Goal: Task Accomplishment & Management: Manage account settings

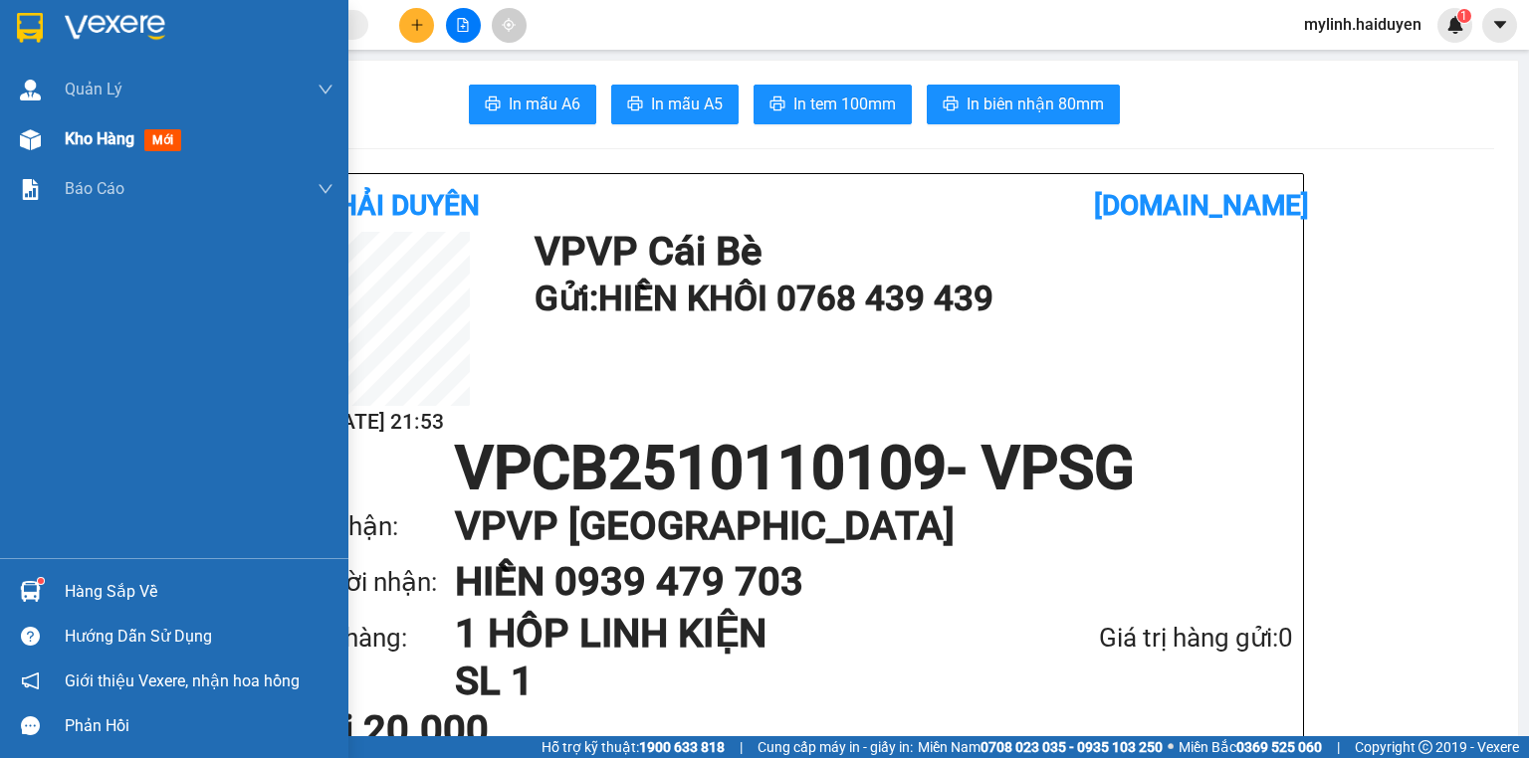
click at [96, 135] on span "Kho hàng" at bounding box center [100, 138] width 70 height 19
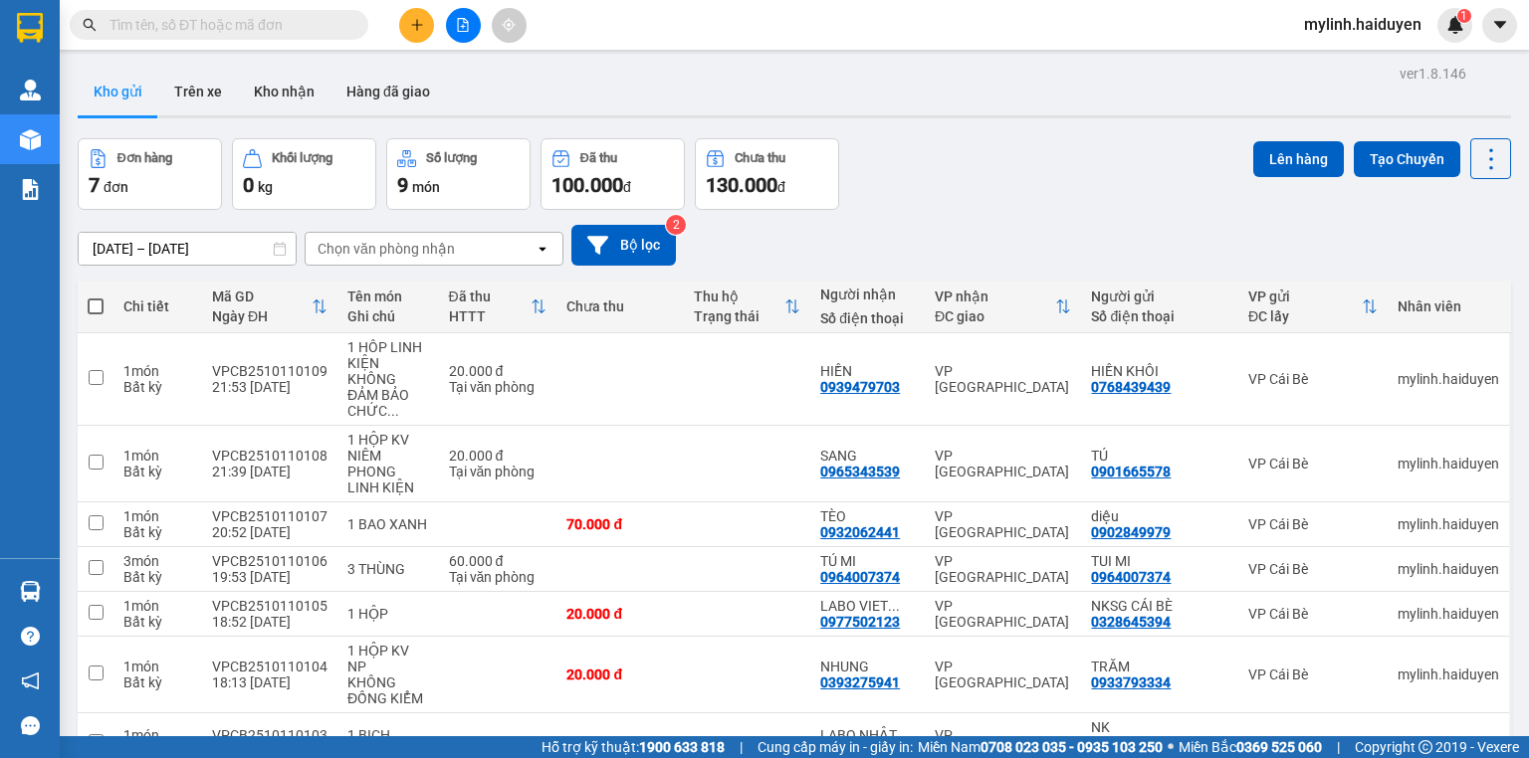
click at [93, 307] on span at bounding box center [96, 307] width 16 height 16
click at [96, 297] on input "checkbox" at bounding box center [96, 297] width 0 height 0
checkbox input "true"
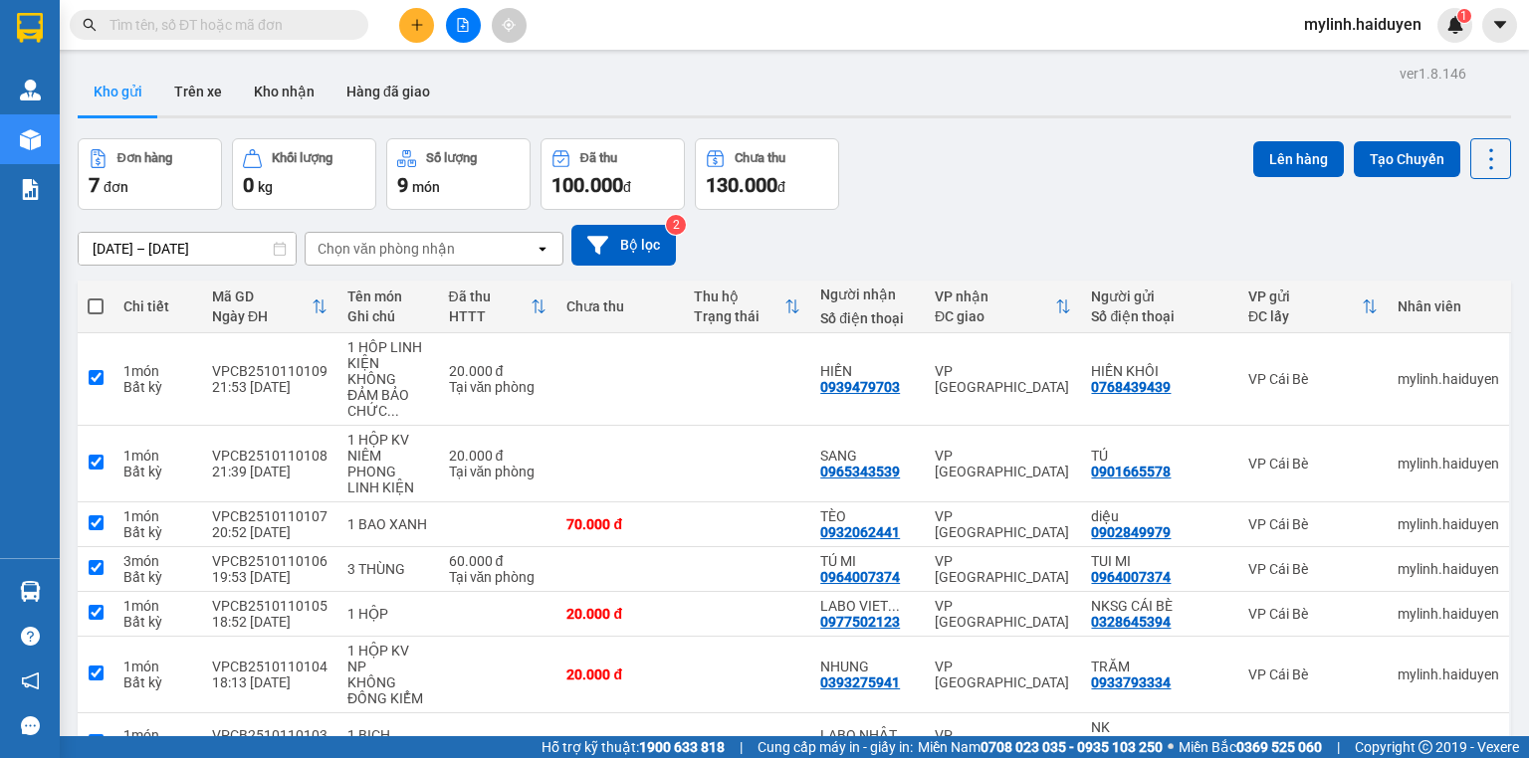
checkbox input "true"
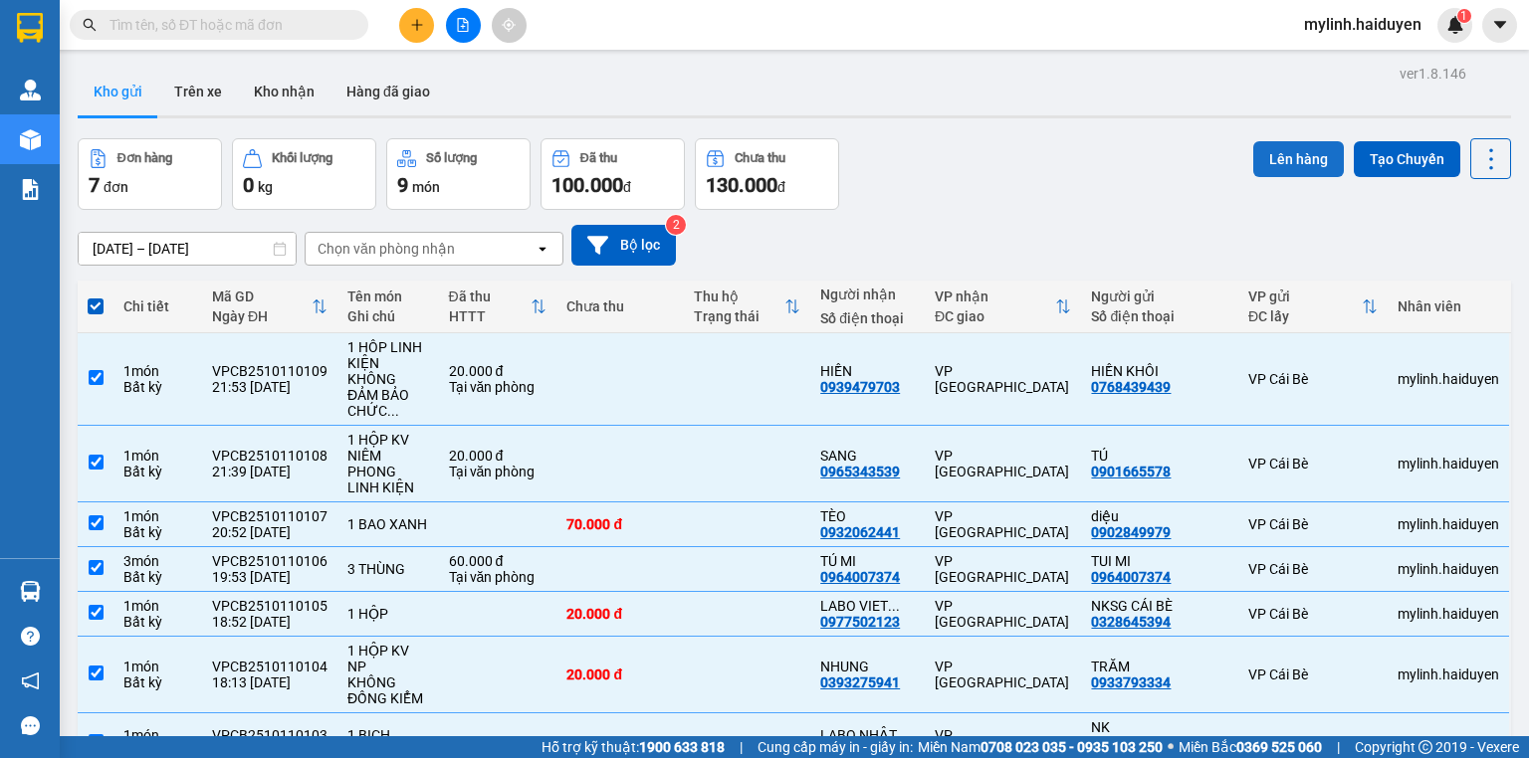
click at [1286, 153] on button "Lên hàng" at bounding box center [1298, 159] width 91 height 36
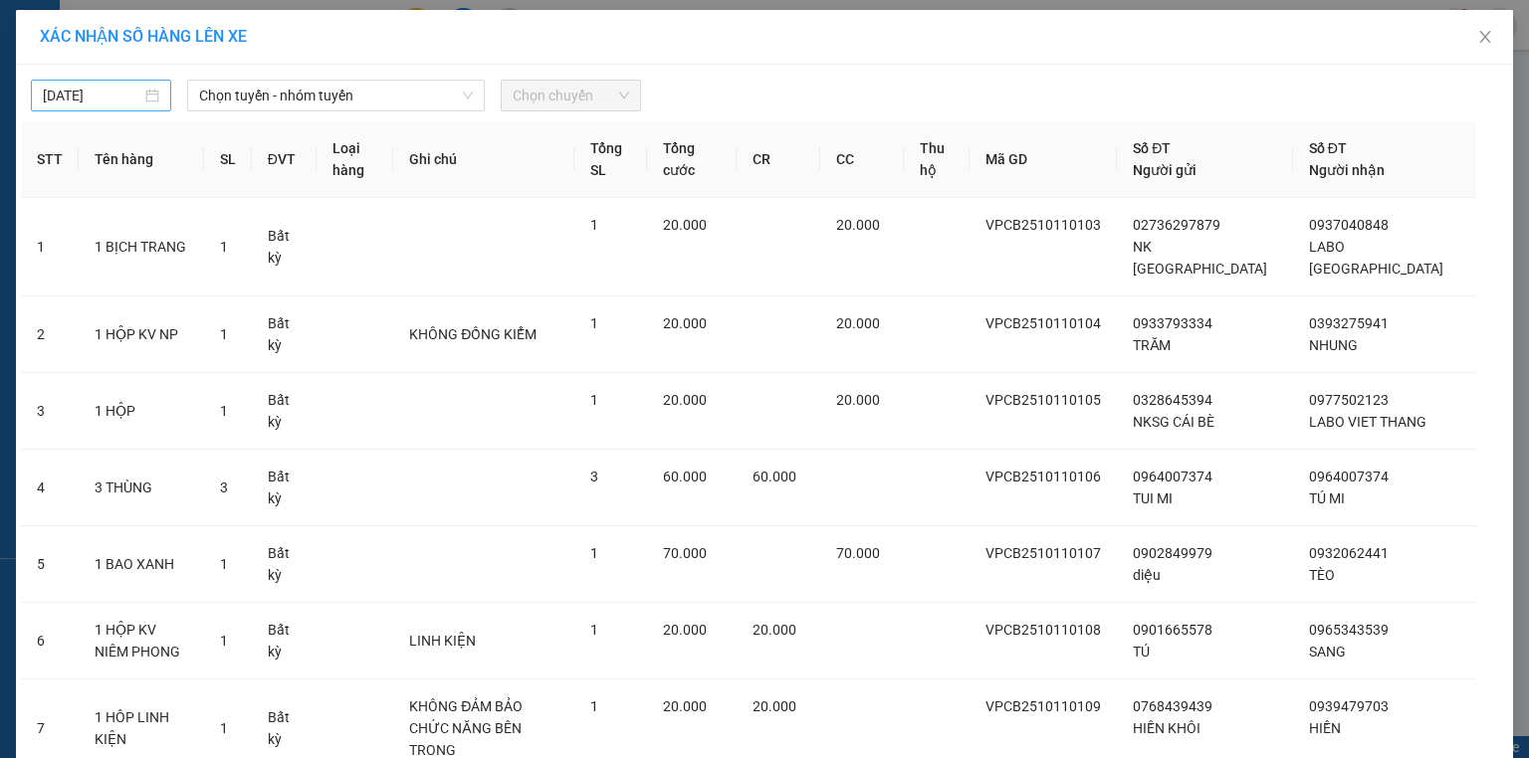
click at [97, 87] on input "[DATE]" at bounding box center [92, 96] width 99 height 22
type input "[DATE]"
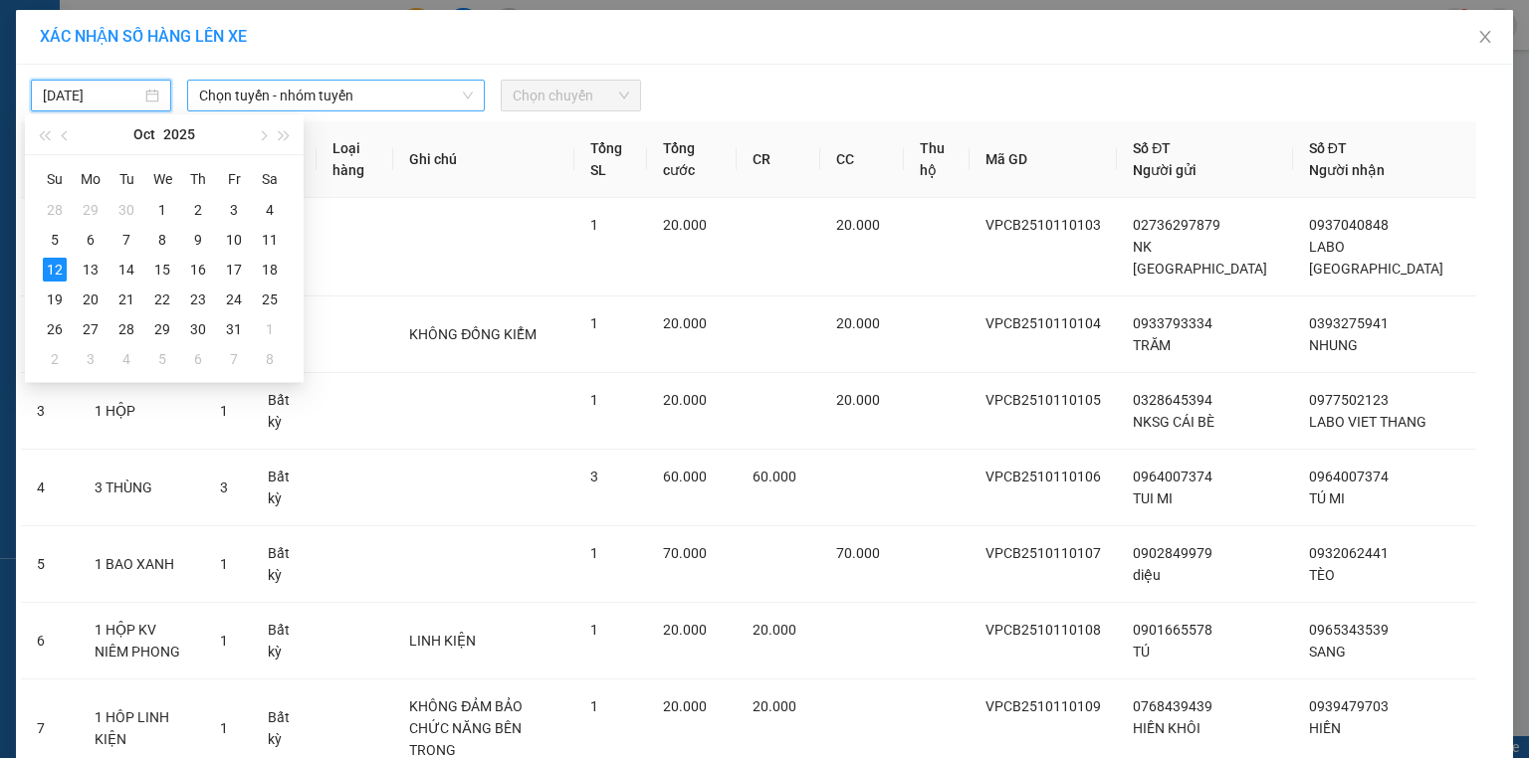
click at [276, 92] on span "Chọn tuyến - nhóm tuyến" at bounding box center [336, 96] width 274 height 30
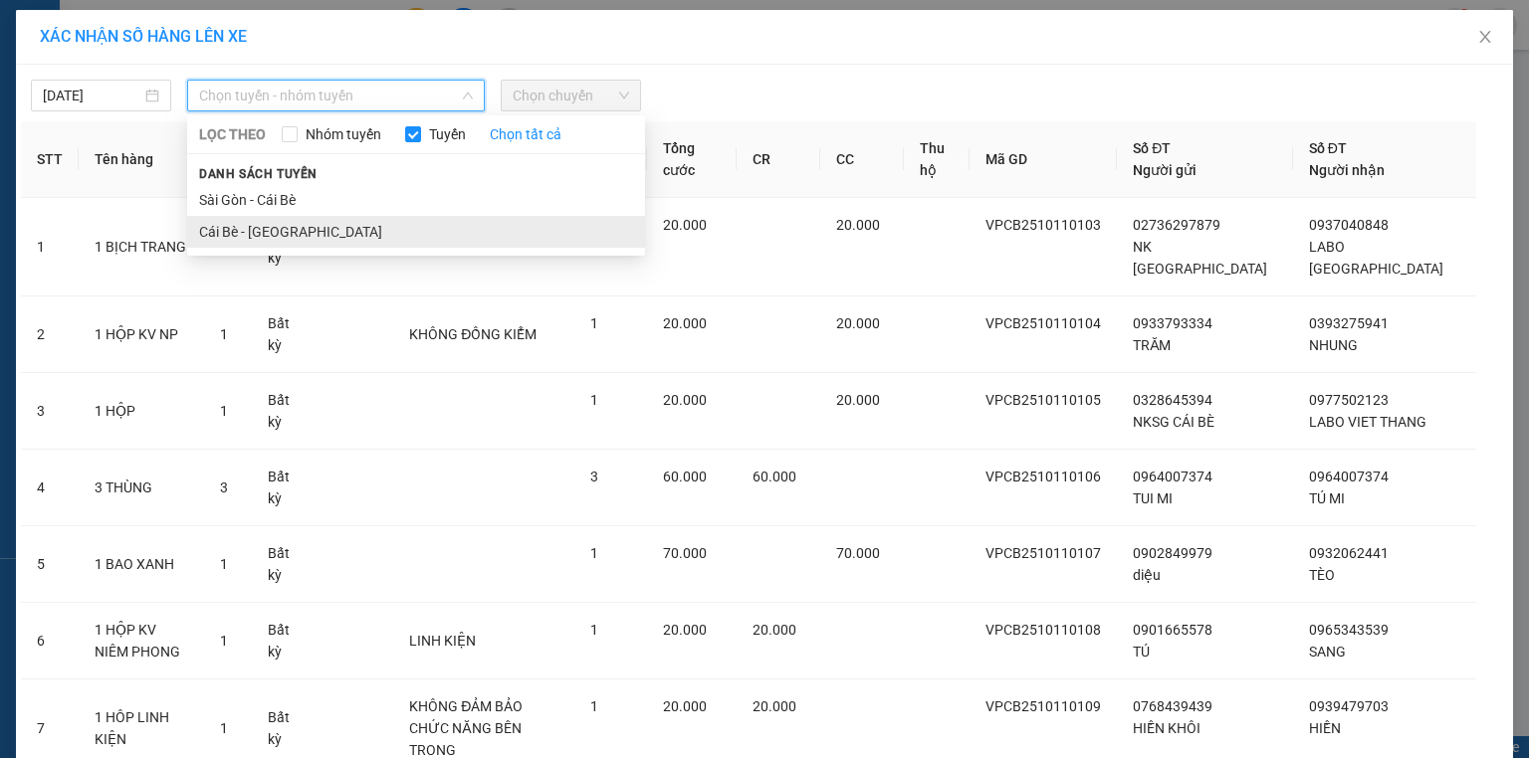
click at [284, 228] on li "Cái Bè - [GEOGRAPHIC_DATA]" at bounding box center [416, 232] width 458 height 32
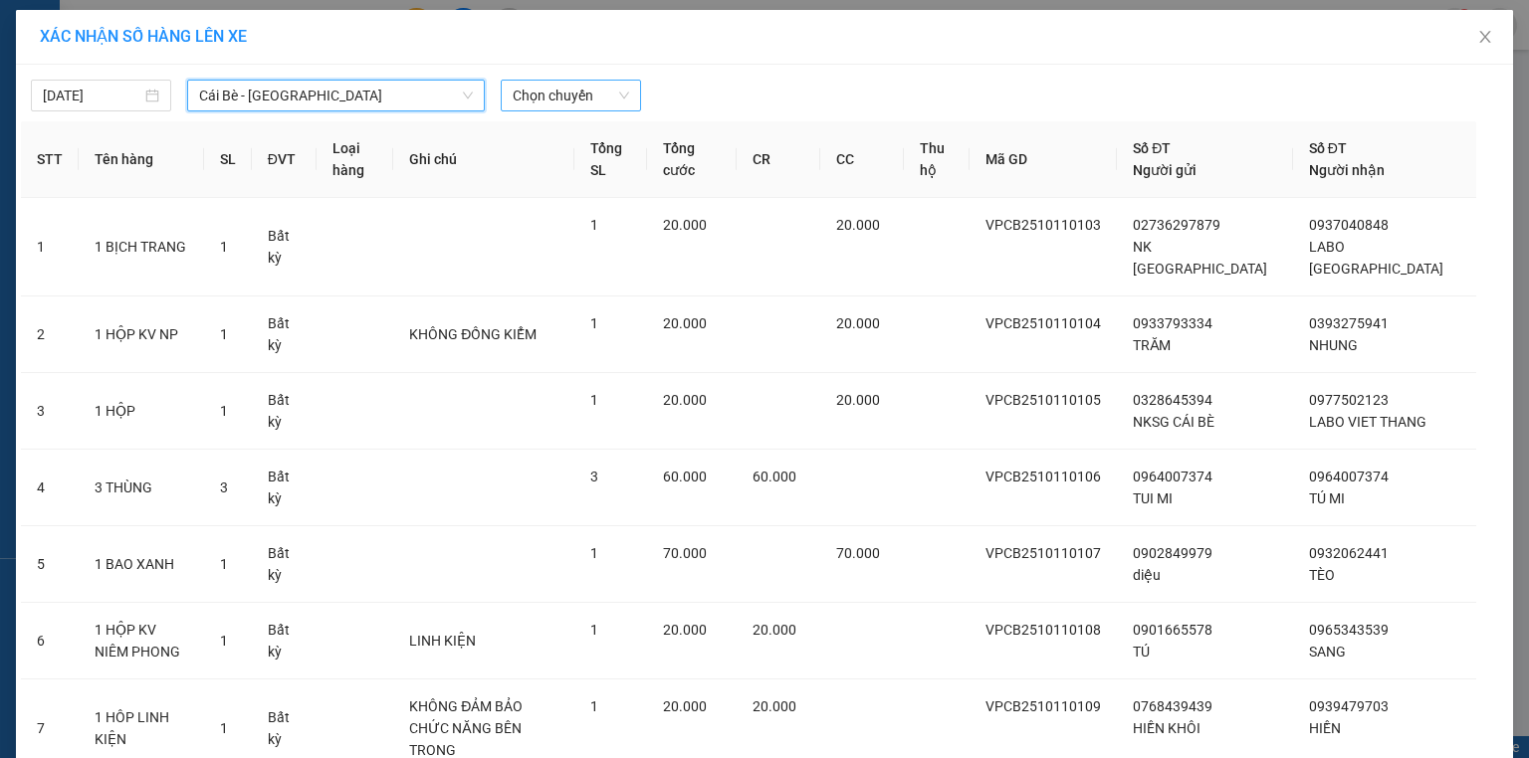
click at [555, 104] on span "Chọn chuyến" at bounding box center [570, 96] width 116 height 30
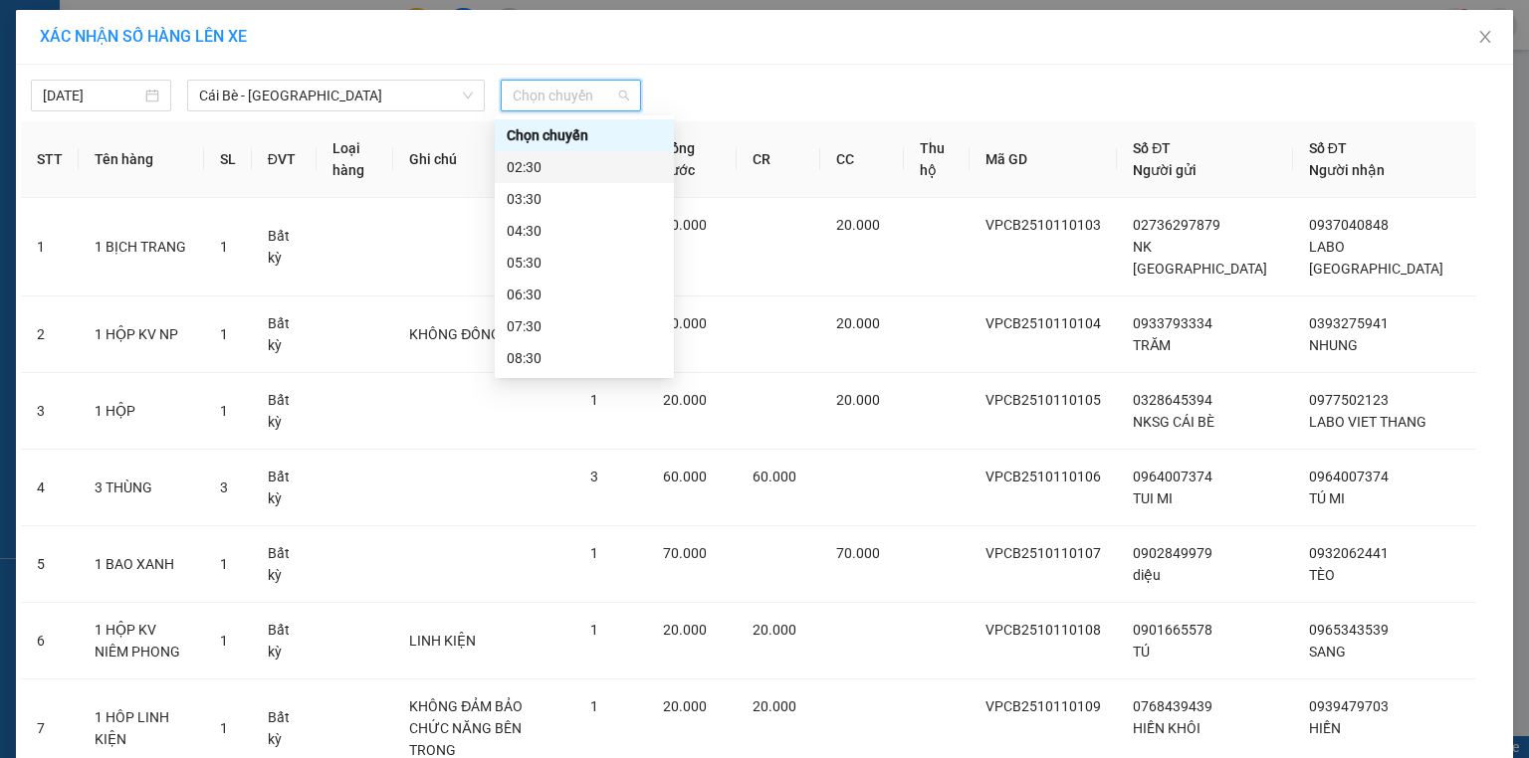
click at [555, 170] on div "02:30" at bounding box center [584, 167] width 155 height 22
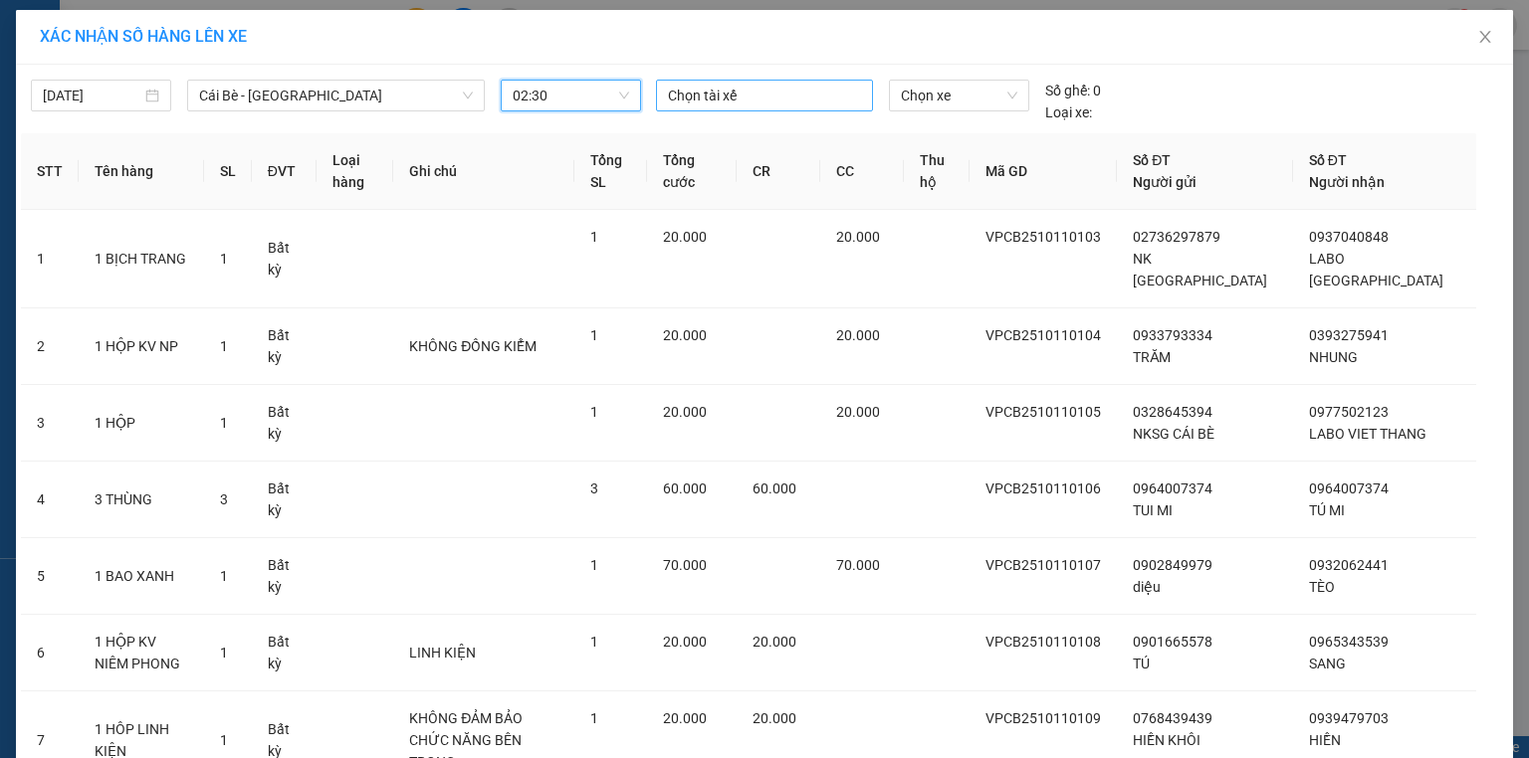
click at [714, 99] on div at bounding box center [764, 96] width 207 height 24
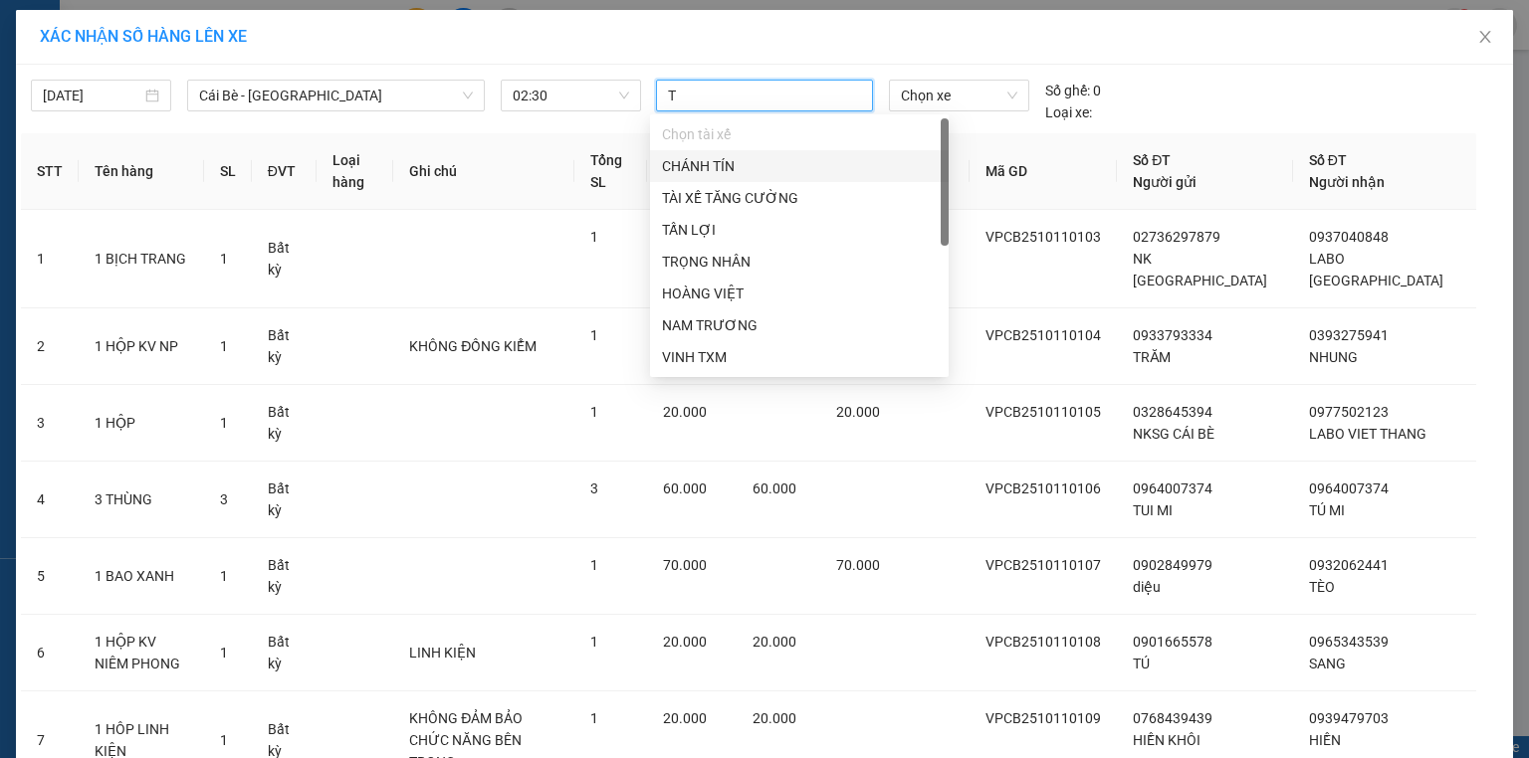
type input "TR"
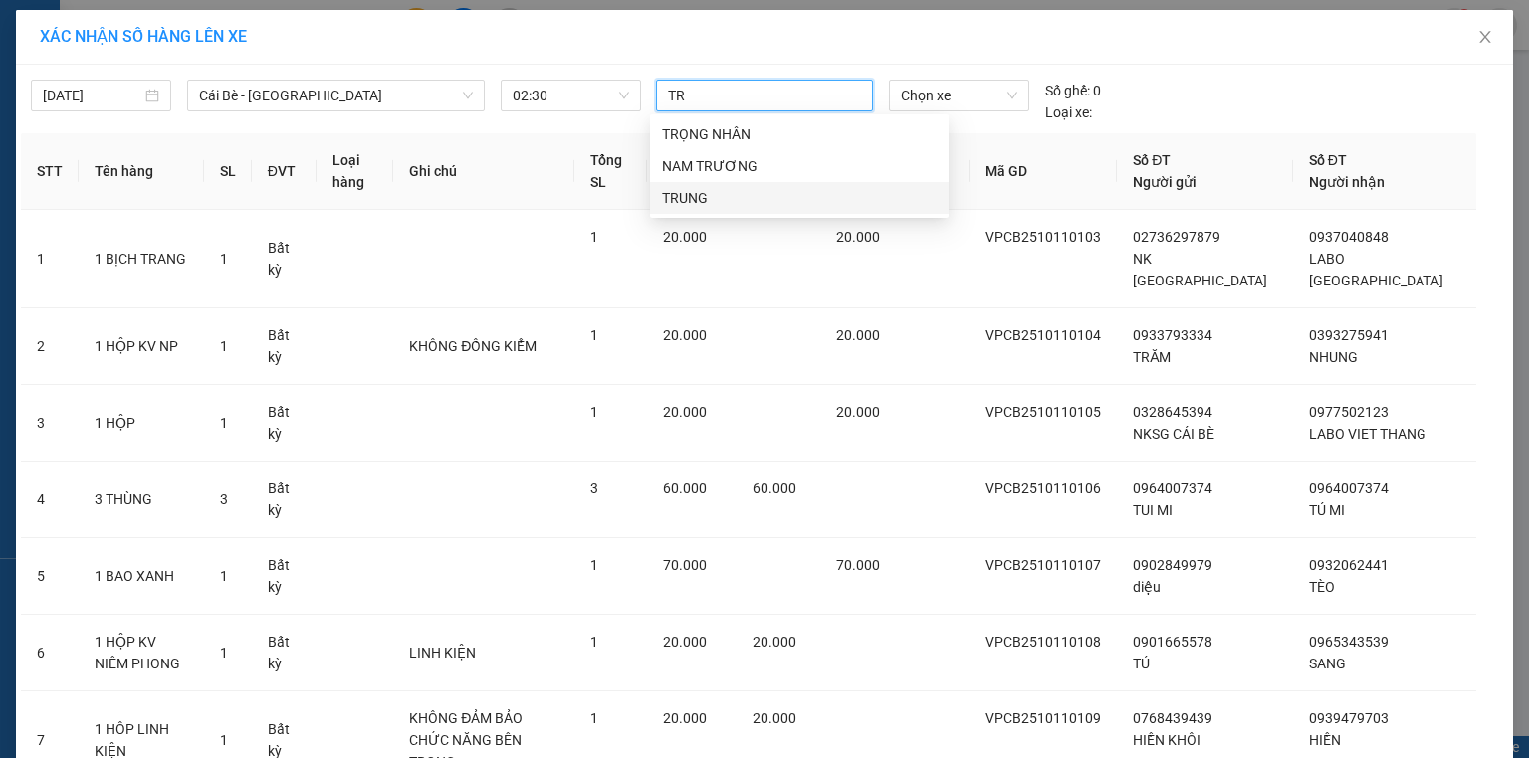
click at [694, 199] on div "TRUNG" at bounding box center [799, 198] width 275 height 22
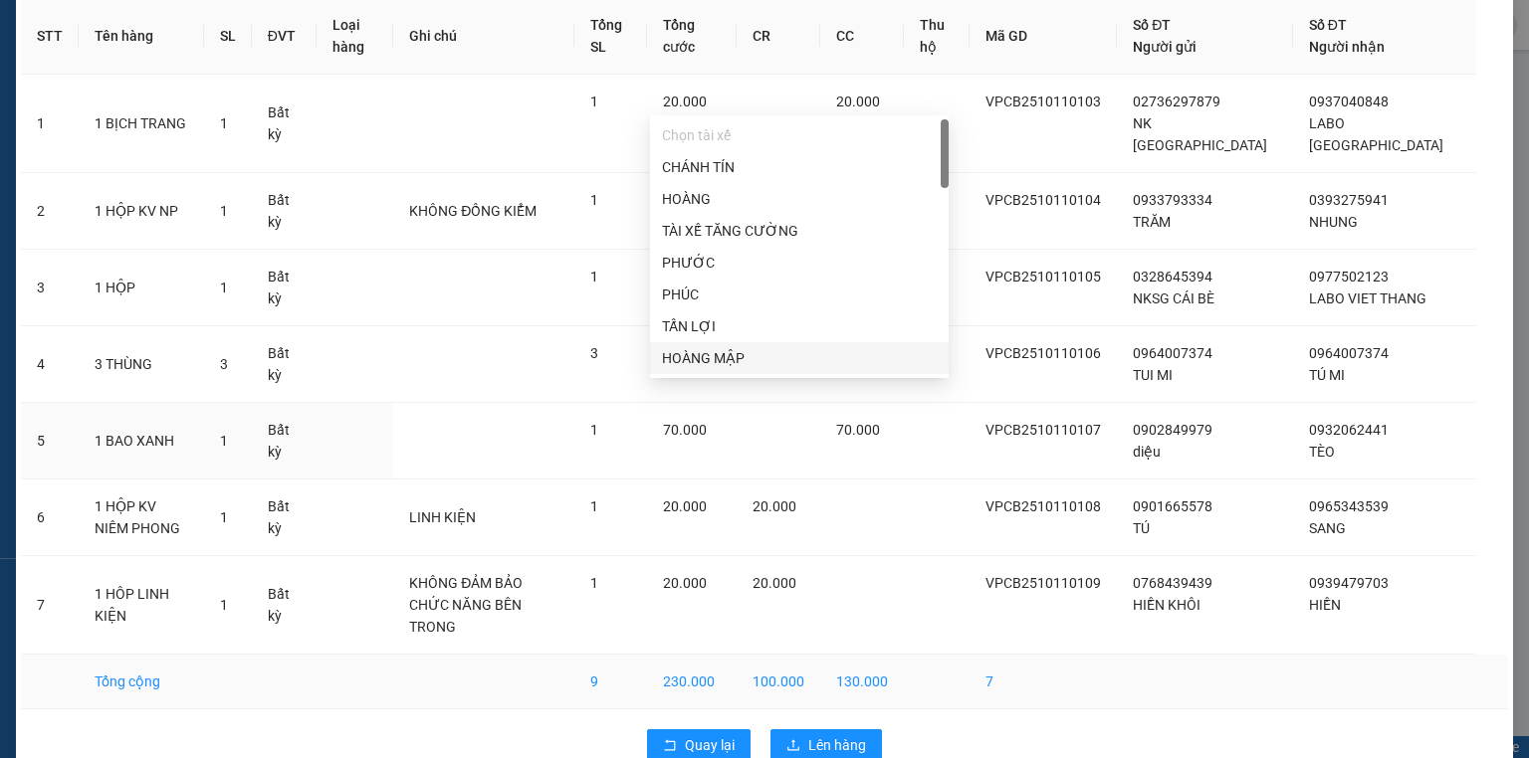
scroll to position [152, 0]
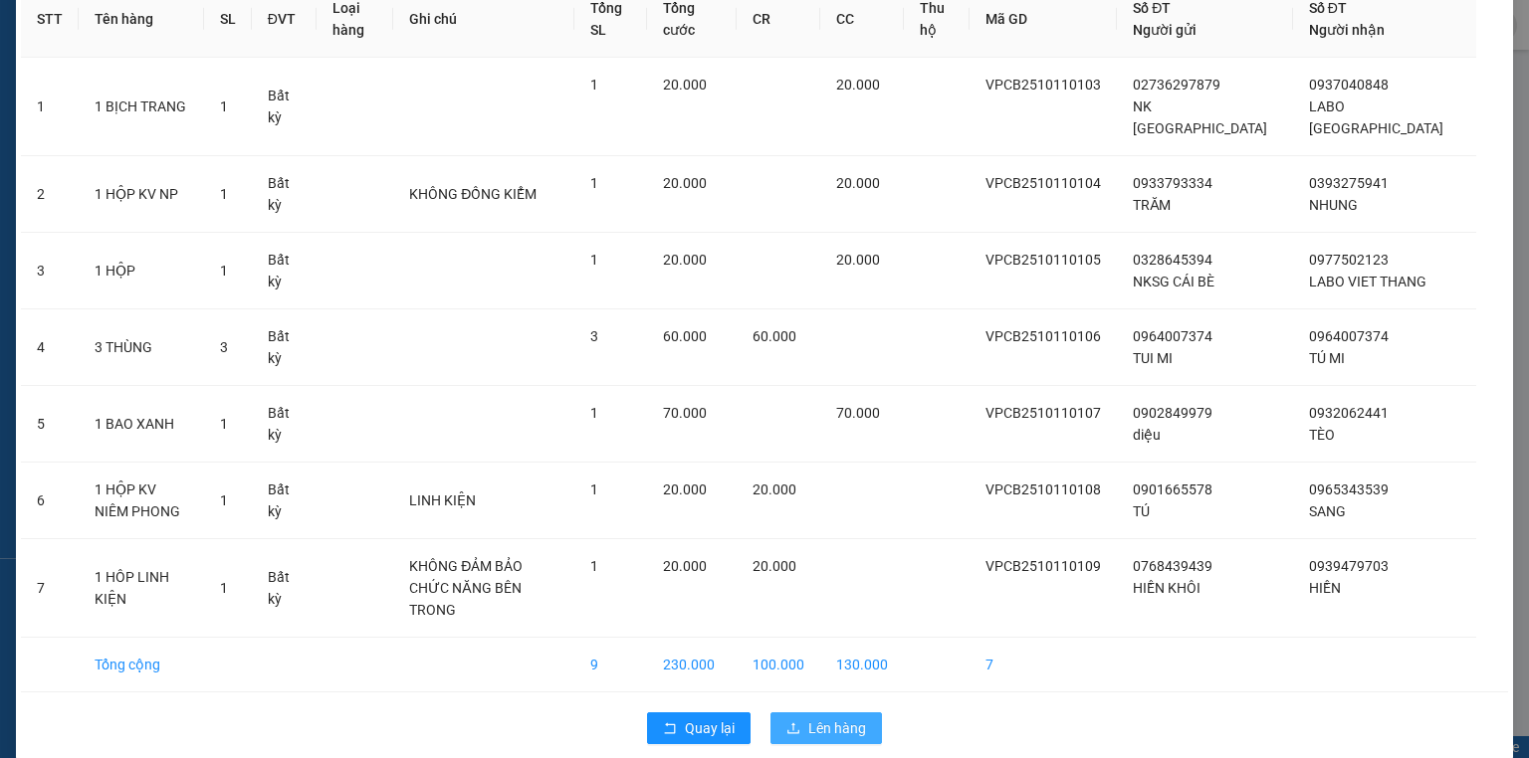
click at [831, 717] on span "Lên hàng" at bounding box center [837, 728] width 58 height 22
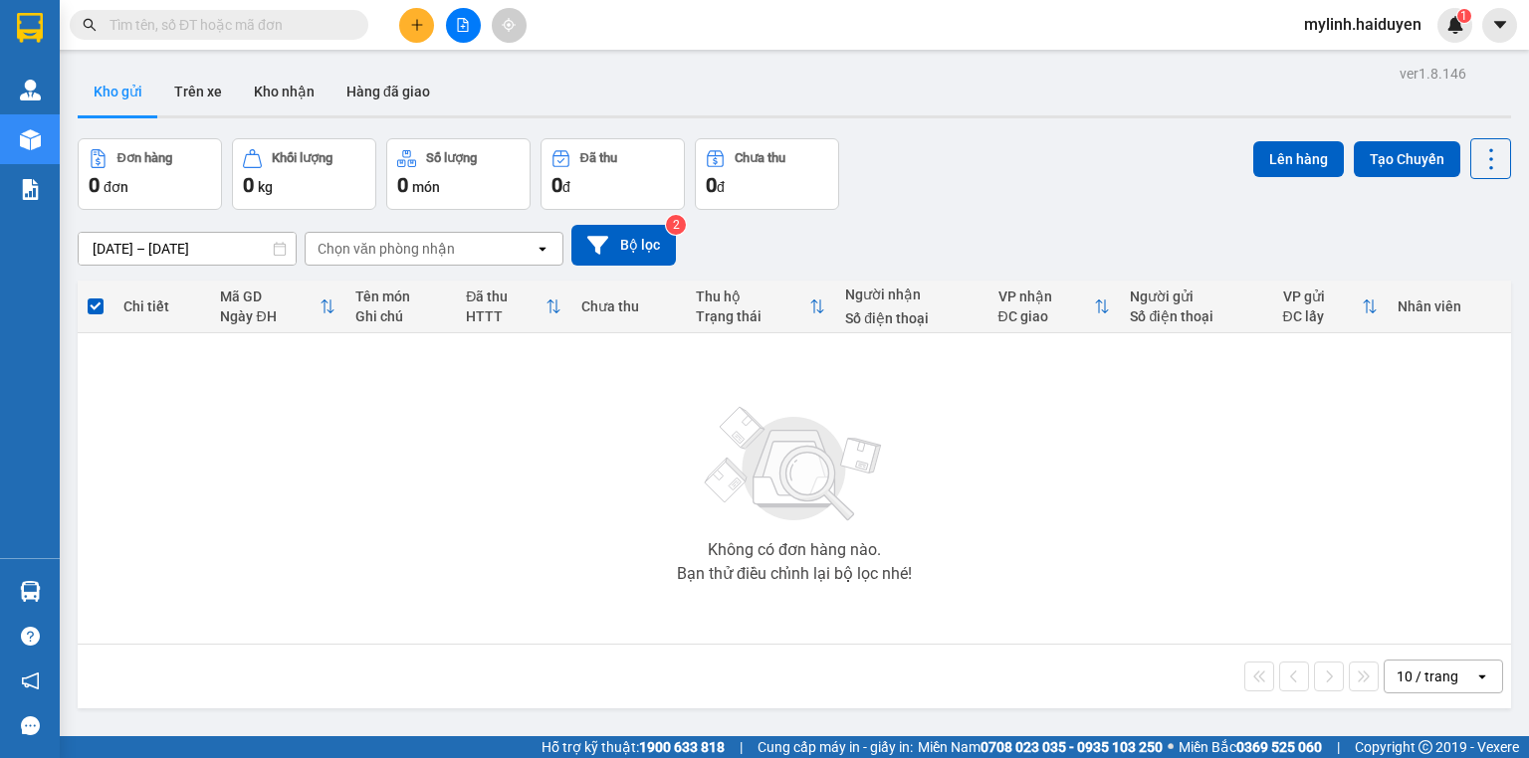
click at [642, 657] on div "10 / trang open" at bounding box center [794, 677] width 1433 height 64
click at [461, 19] on icon "file-add" at bounding box center [463, 25] width 14 height 14
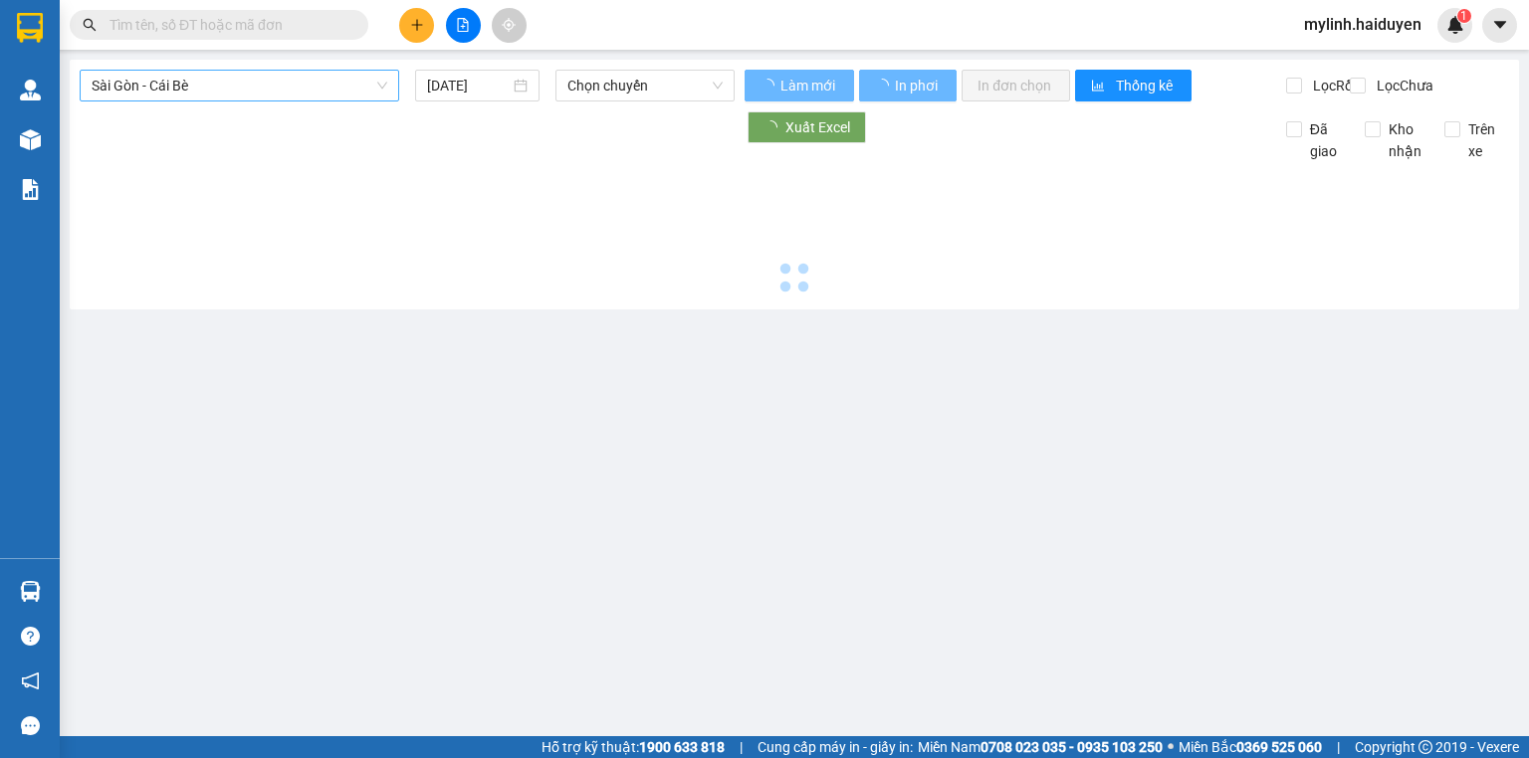
type input "[DATE]"
click at [217, 96] on span "Sài Gòn - Cái Bè" at bounding box center [240, 86] width 296 height 30
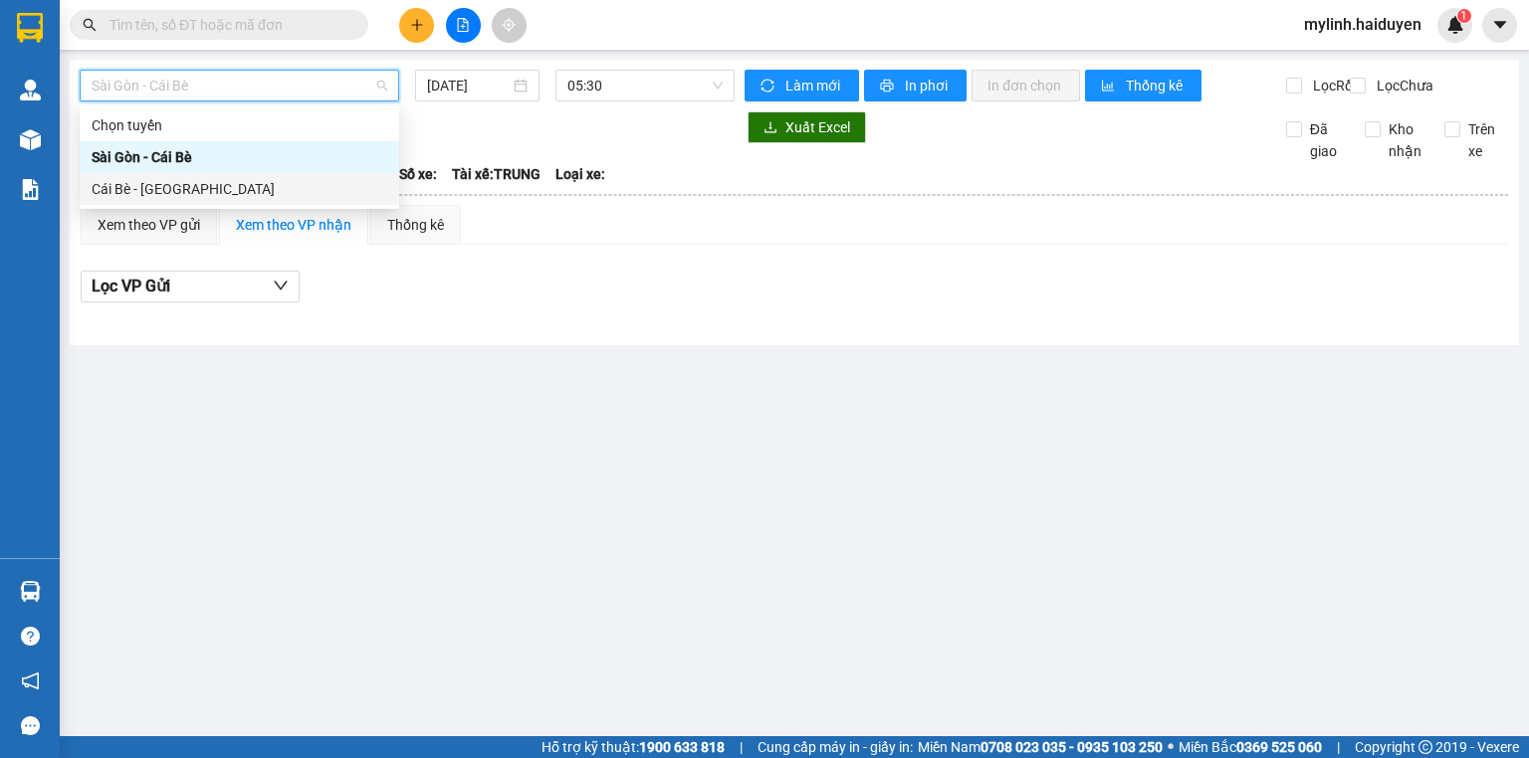
click at [149, 178] on div "Cái Bè - [GEOGRAPHIC_DATA]" at bounding box center [240, 189] width 296 height 22
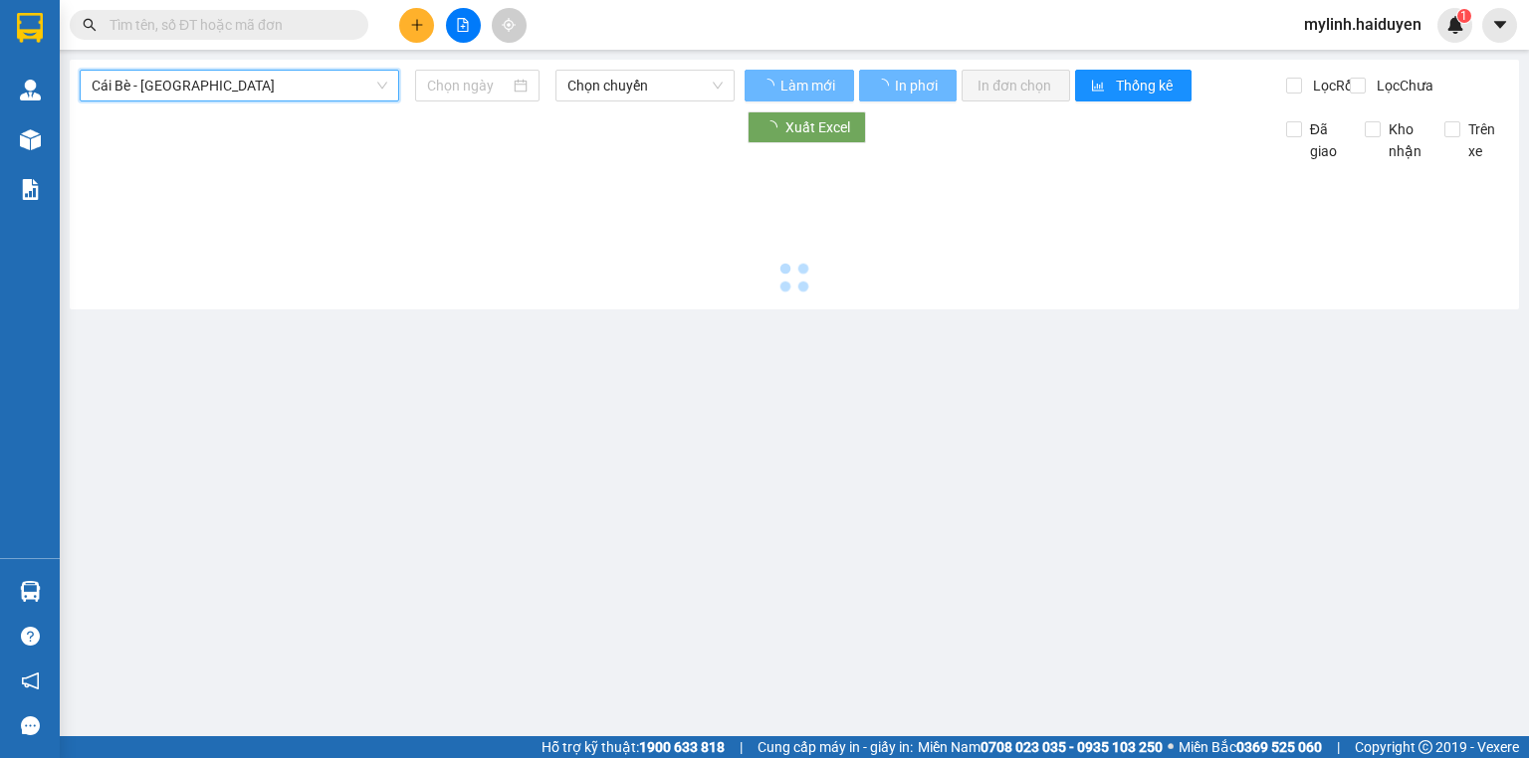
type input "[DATE]"
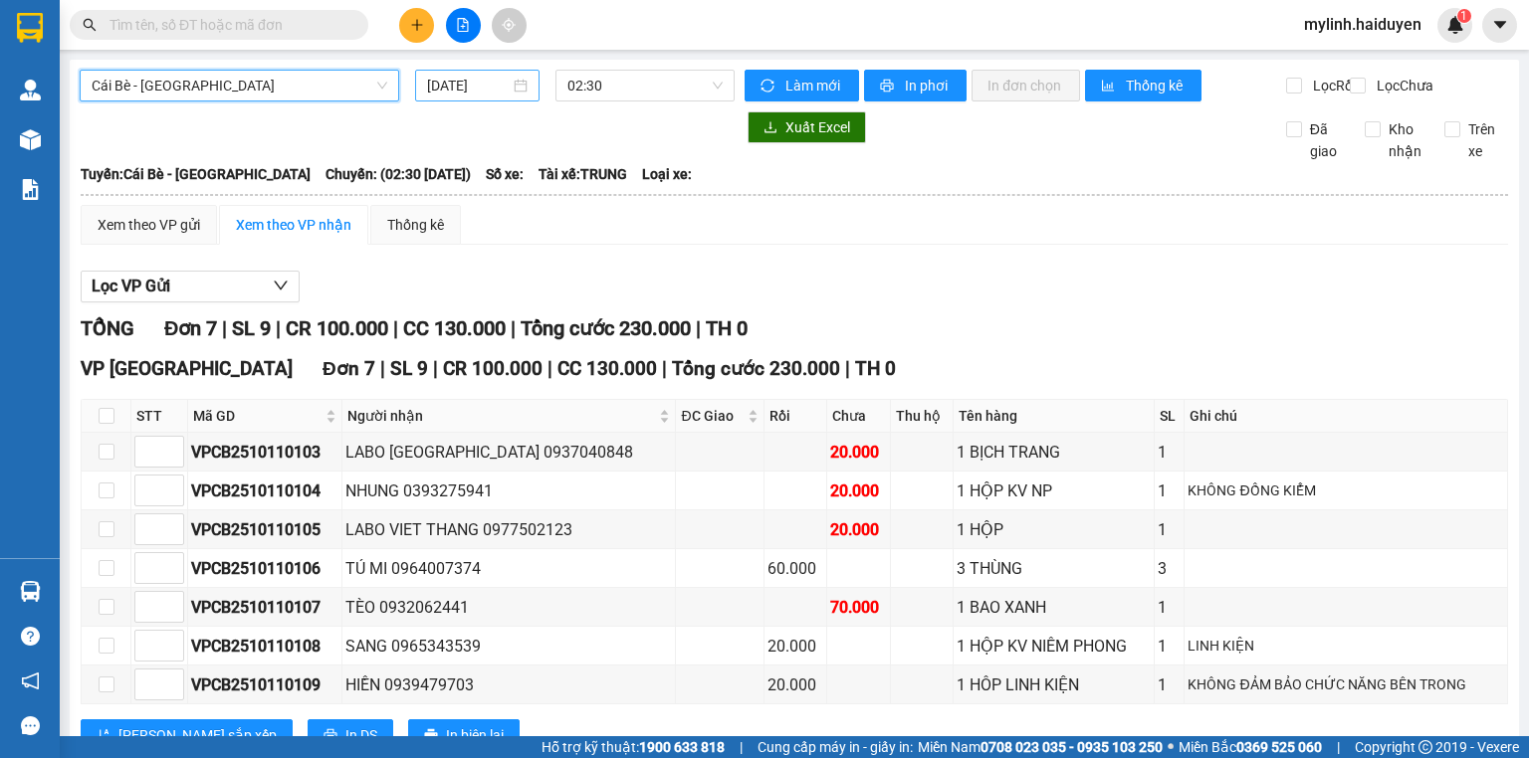
click at [433, 88] on input "[DATE]" at bounding box center [468, 86] width 82 height 22
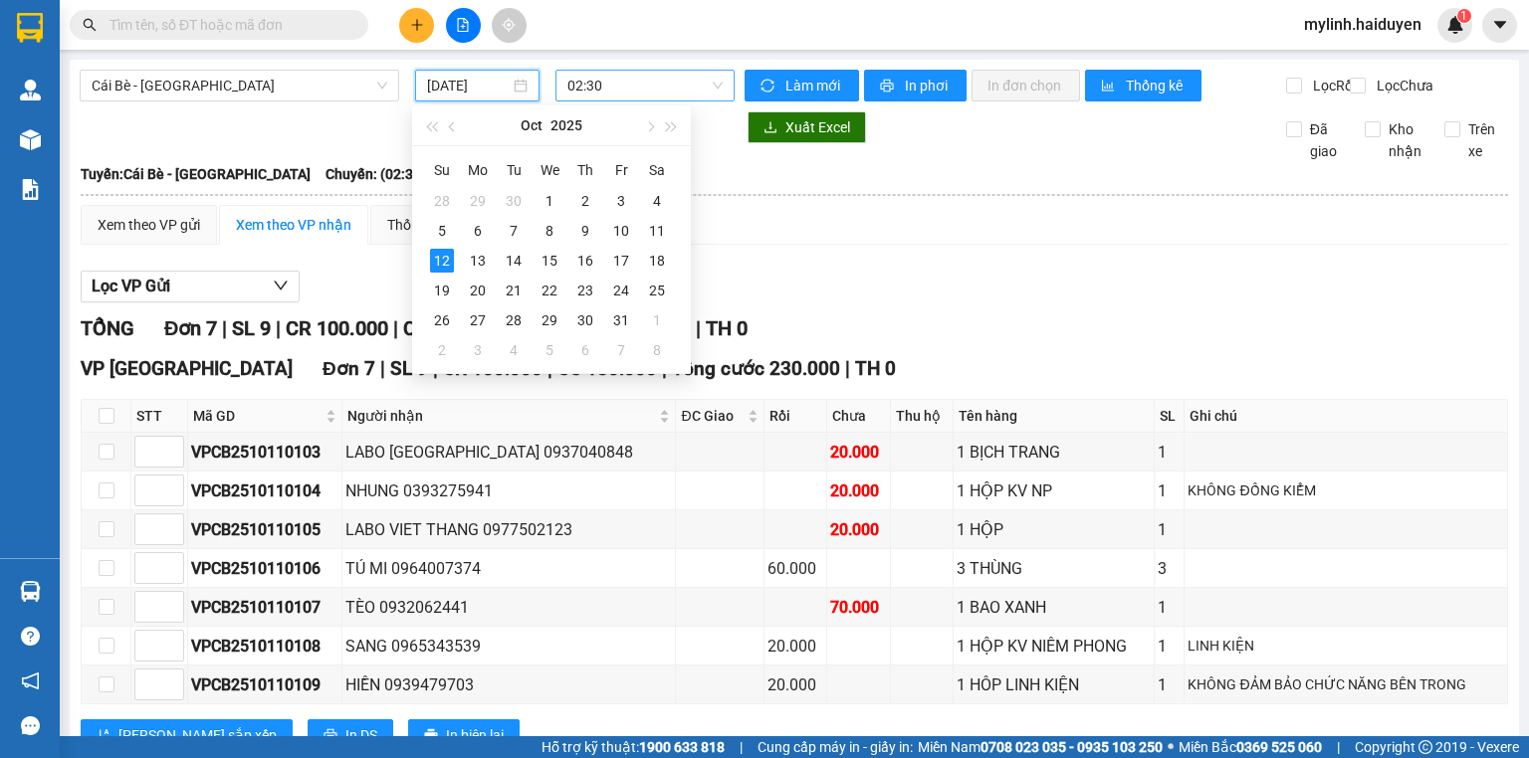
click at [583, 85] on span "02:30" at bounding box center [645, 86] width 156 height 30
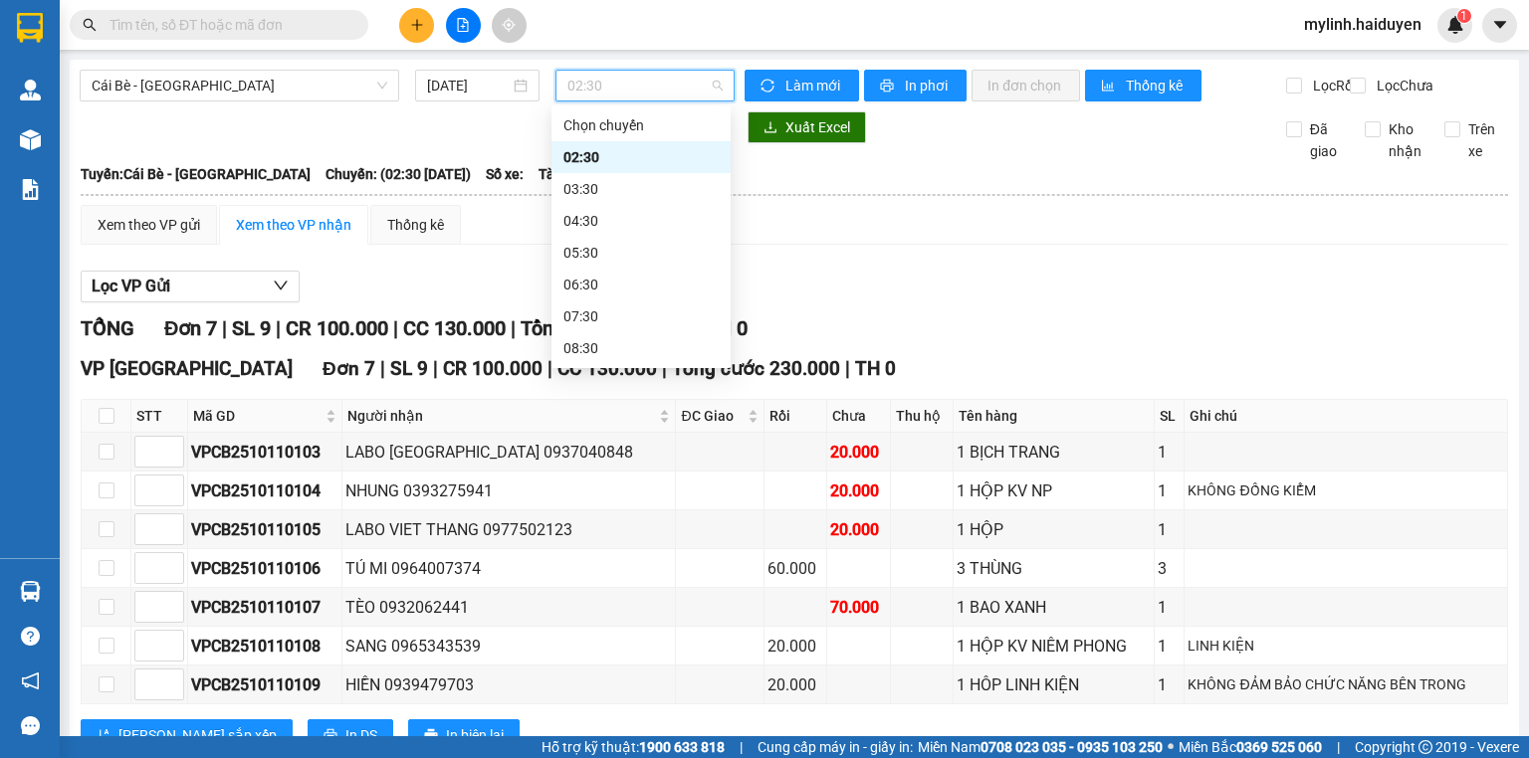
click at [602, 149] on div "02:30" at bounding box center [640, 157] width 155 height 22
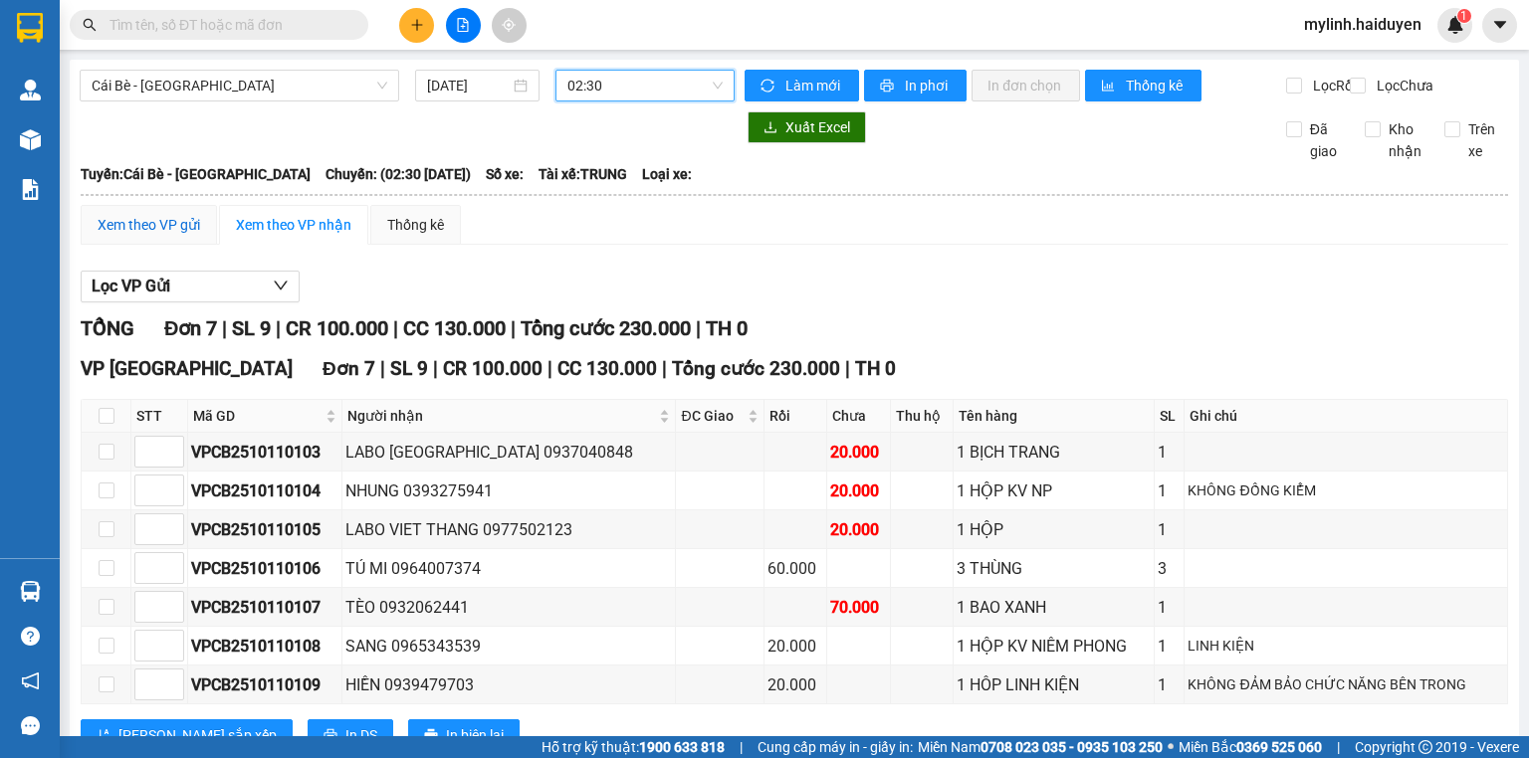
click at [162, 236] on div "Xem theo VP gửi" at bounding box center [149, 225] width 102 height 22
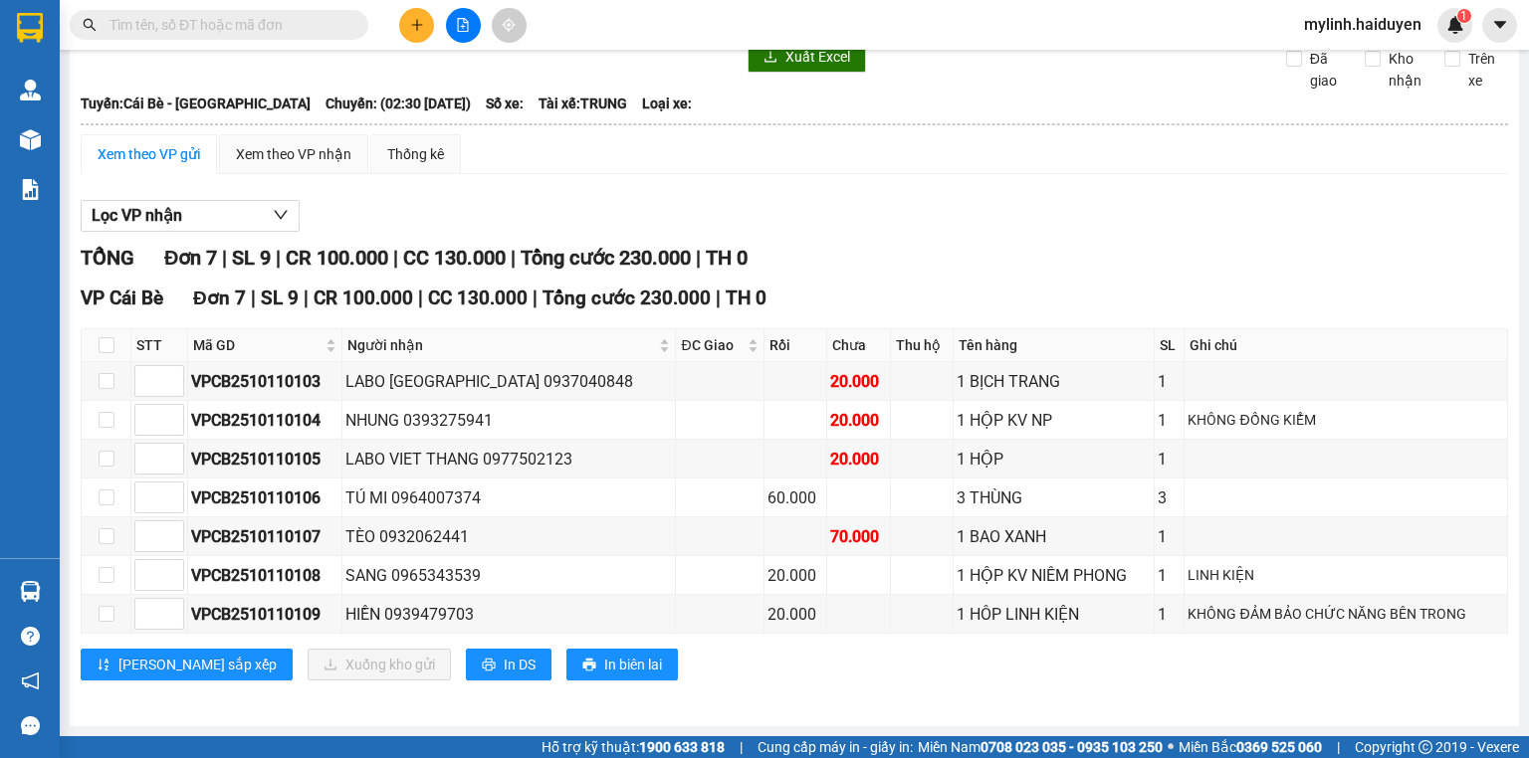
scroll to position [82, 0]
click at [102, 534] on input "checkbox" at bounding box center [107, 536] width 16 height 16
checkbox input "true"
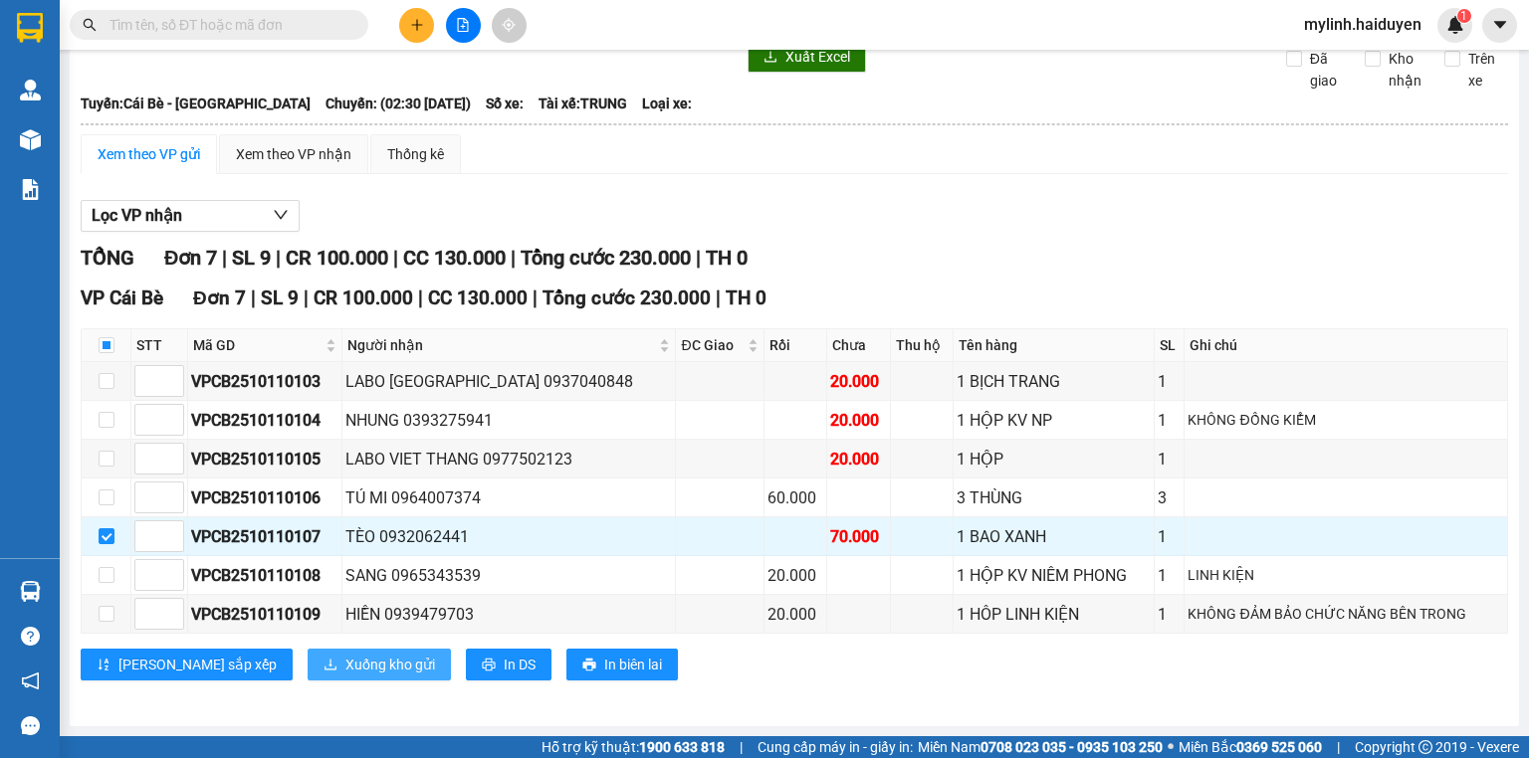
click at [345, 670] on span "Xuống kho gửi" at bounding box center [390, 665] width 90 height 22
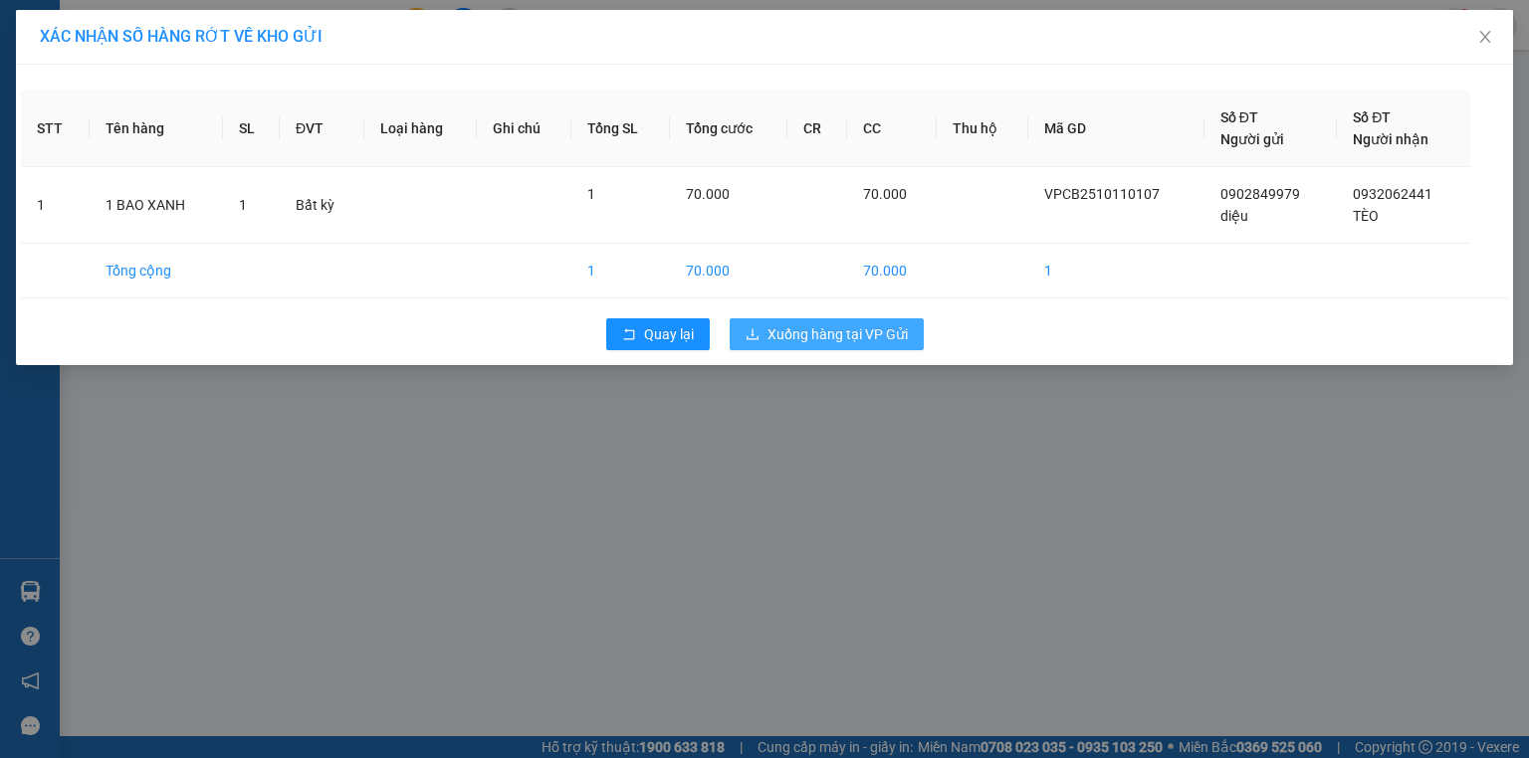
click at [795, 320] on button "Xuống hàng tại VP Gửi" at bounding box center [826, 334] width 194 height 32
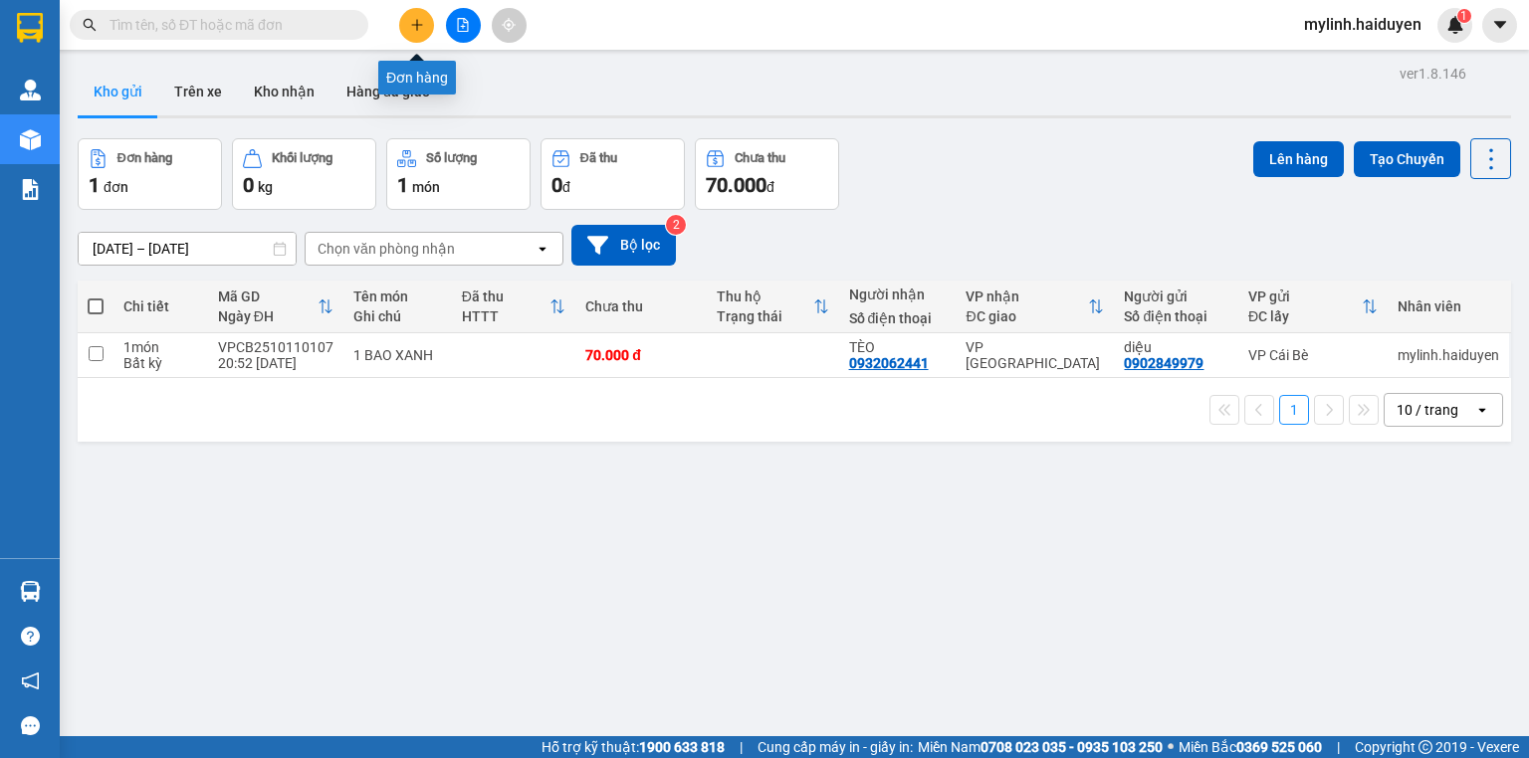
click at [430, 20] on button at bounding box center [416, 25] width 35 height 35
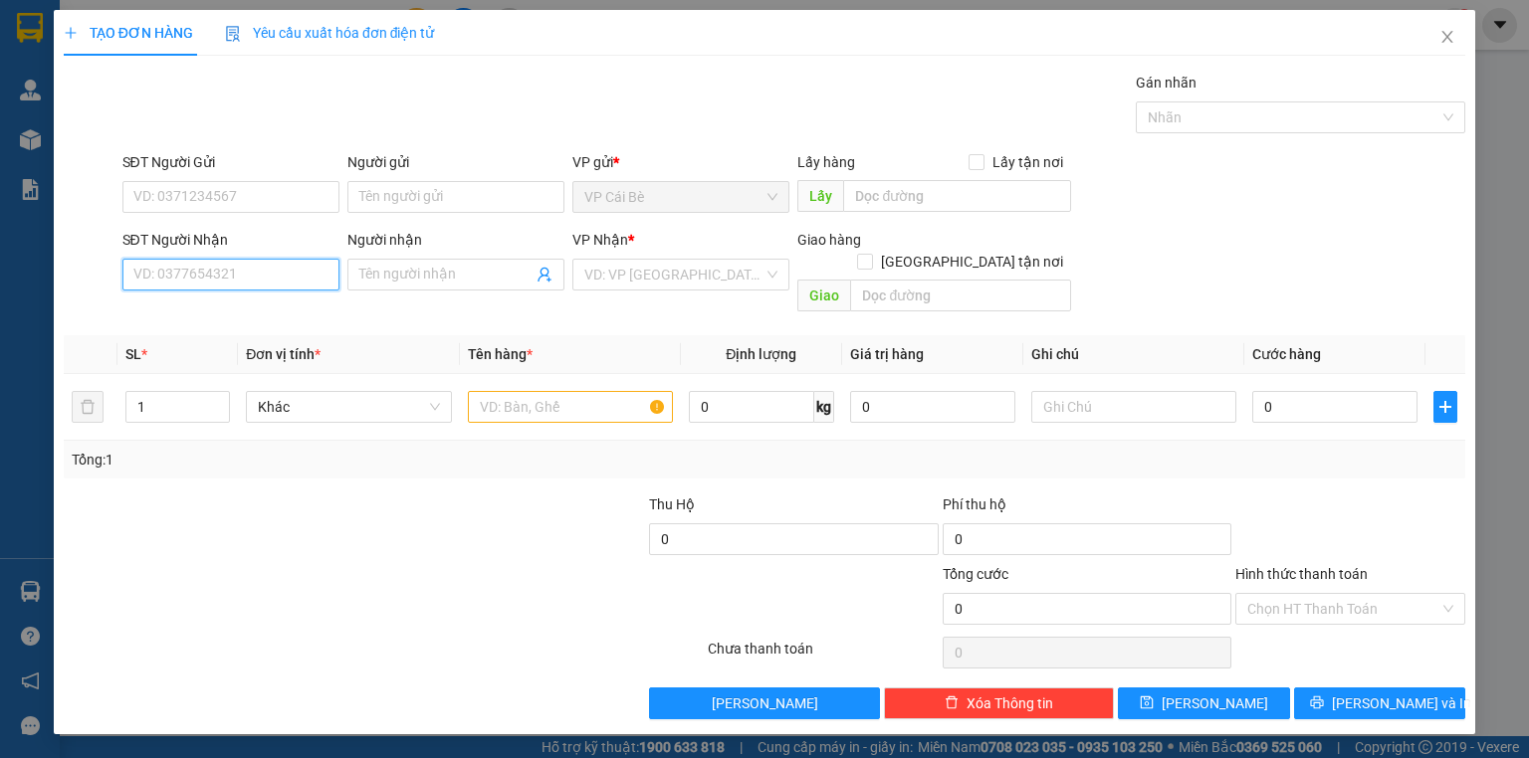
click at [222, 278] on input "SĐT Người Nhận" at bounding box center [230, 275] width 217 height 32
click at [196, 307] on div "0899683877 - TRANG" at bounding box center [230, 314] width 193 height 22
type input "0899683877"
type input "TRANG"
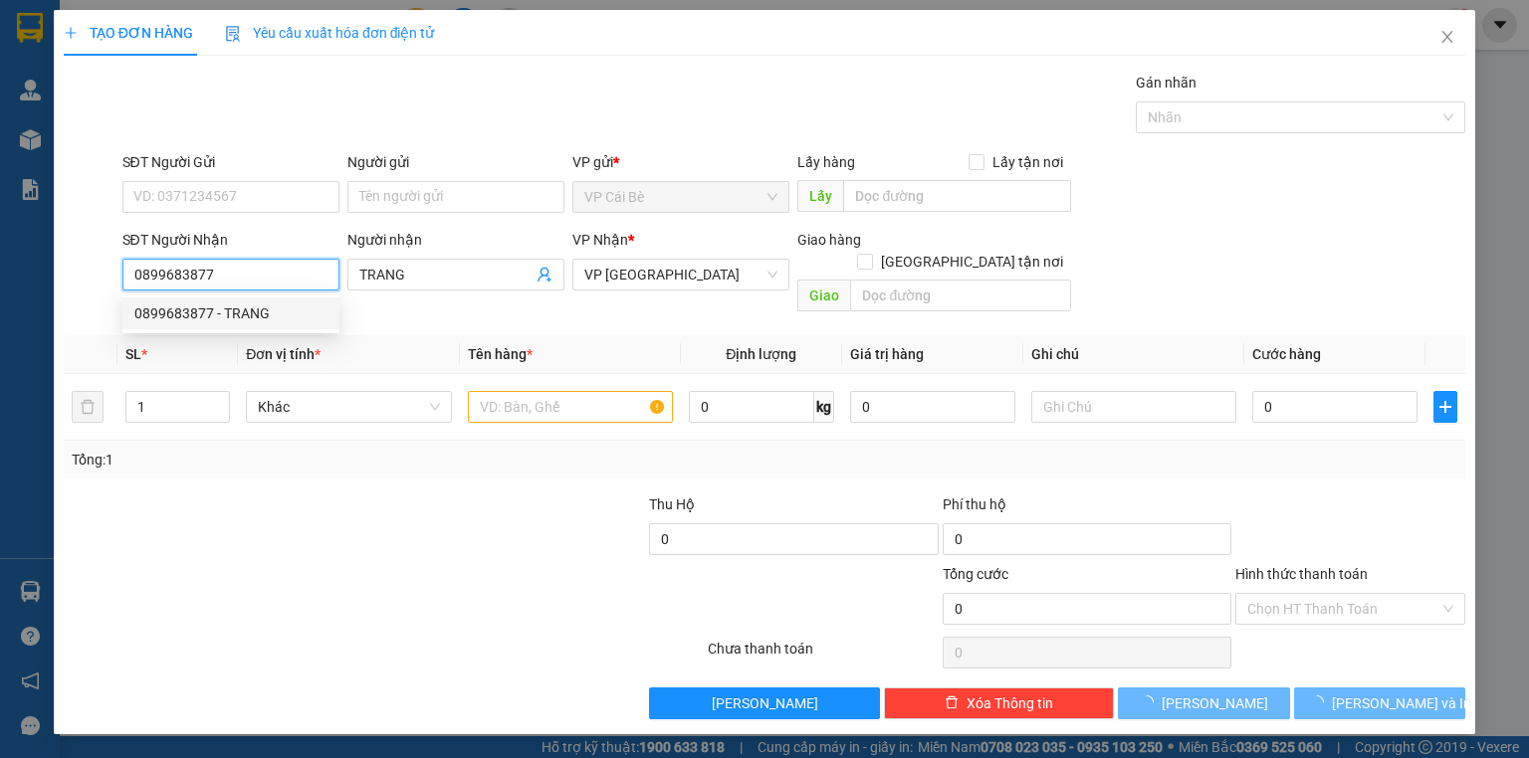
type input "30.000"
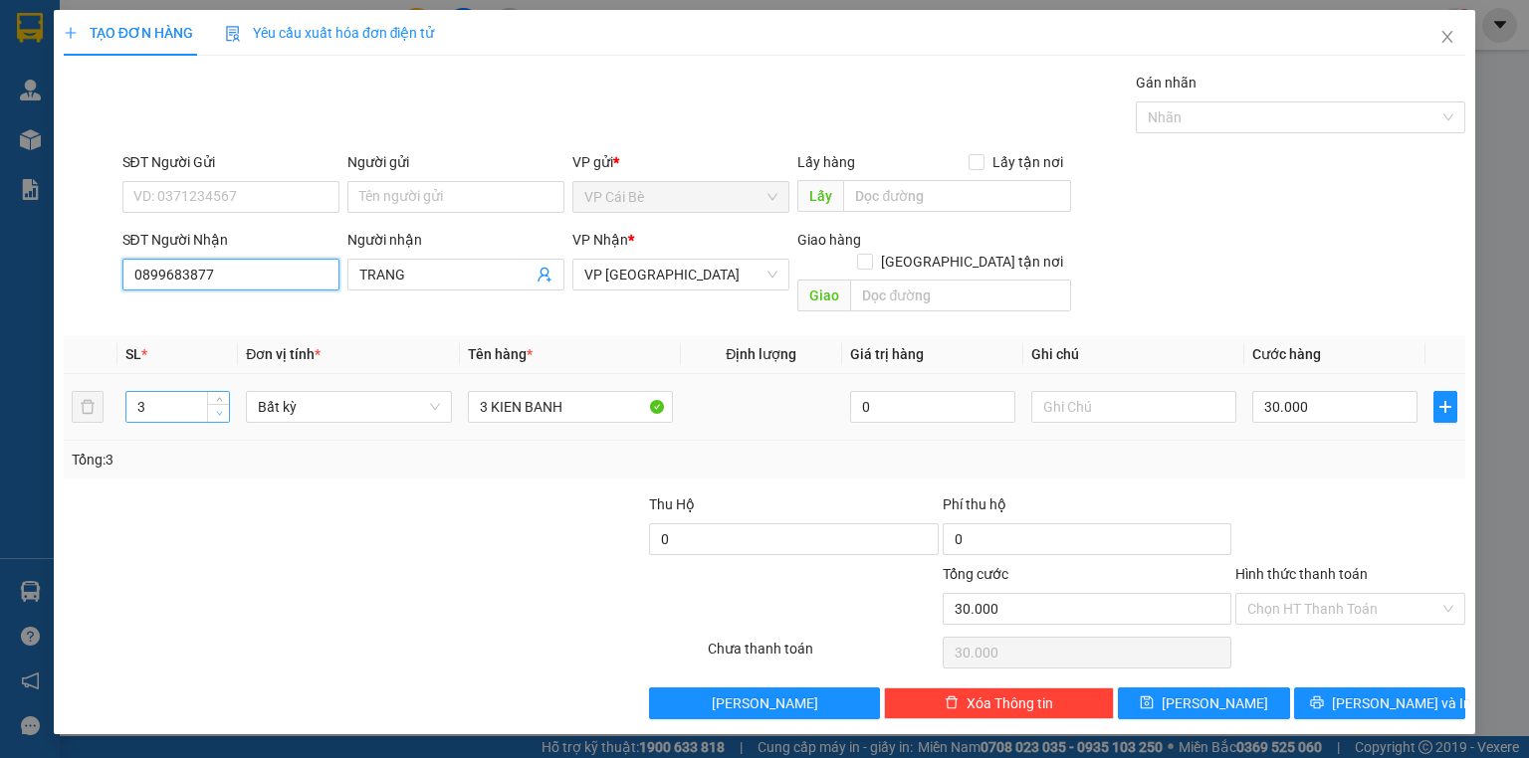
type input "0899683877"
type input "2"
click at [220, 410] on icon "down" at bounding box center [219, 413] width 7 height 7
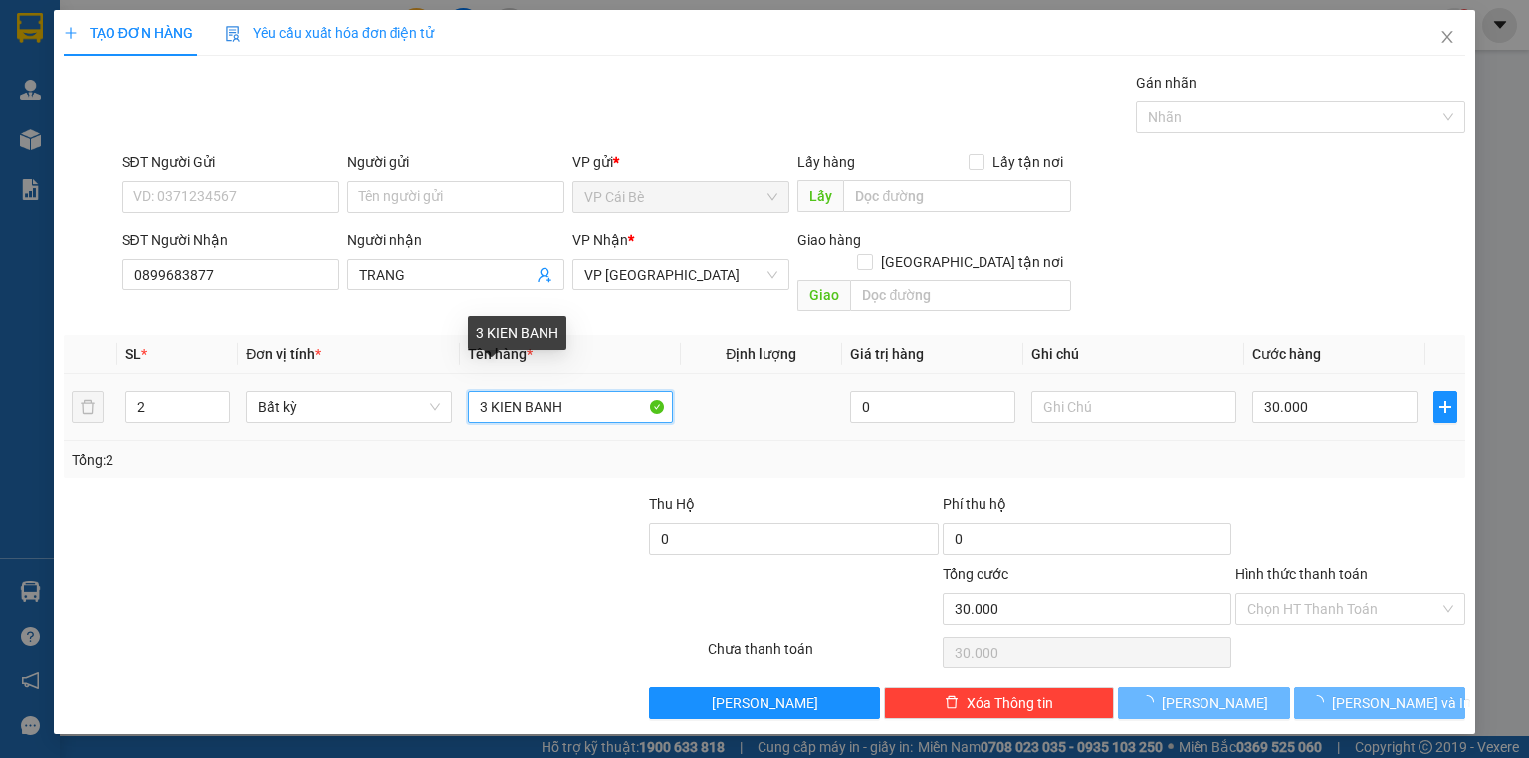
click at [484, 391] on input "3 KIEN BANH" at bounding box center [570, 407] width 205 height 32
type input "0"
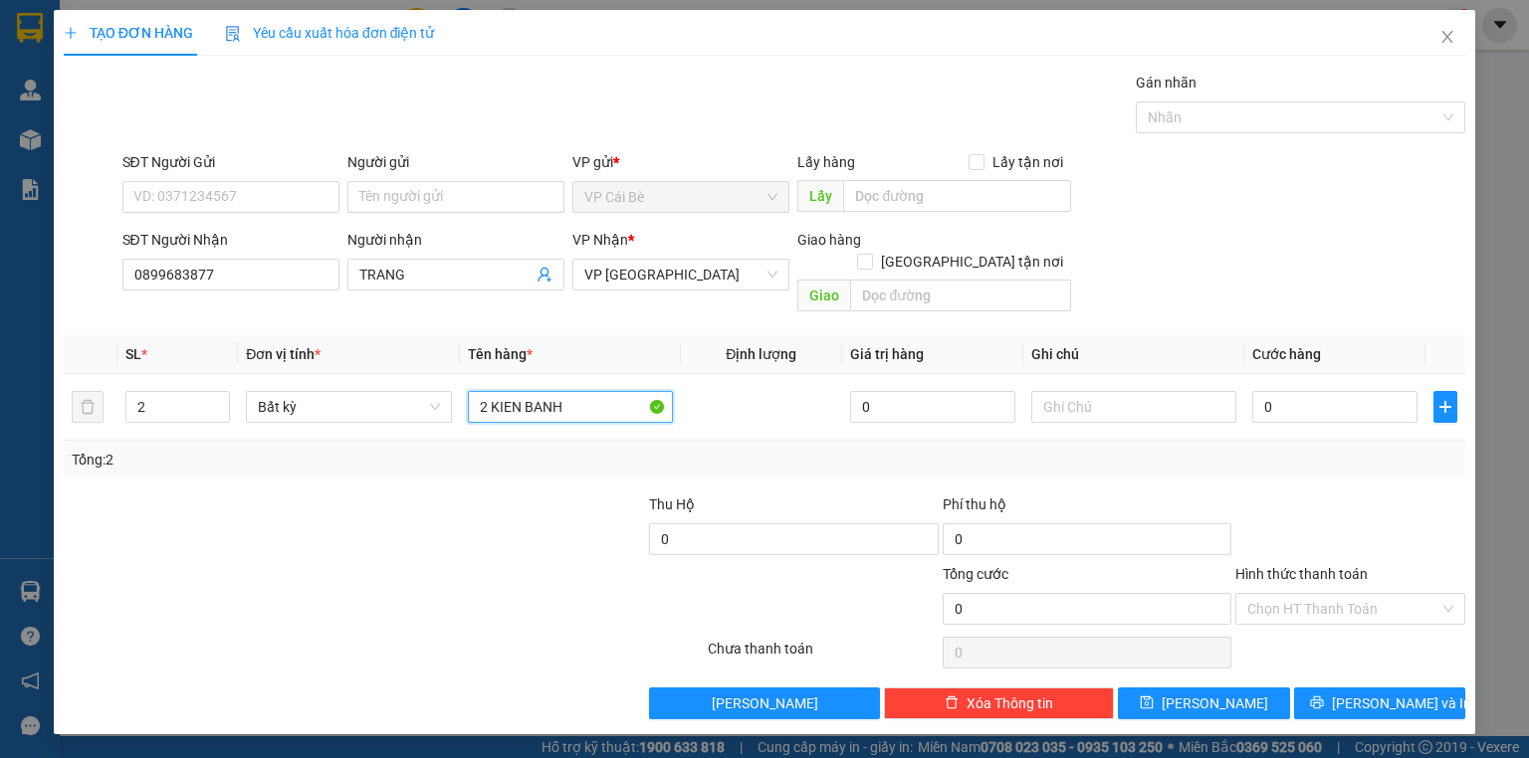
type input "2 KIEN BANH"
drag, startPoint x: 1278, startPoint y: 454, endPoint x: 1287, endPoint y: 387, distance: 67.3
click at [1278, 453] on div "Tổng: 2" at bounding box center [764, 460] width 1401 height 38
click at [1292, 391] on input "0" at bounding box center [1334, 407] width 165 height 32
type input "0"
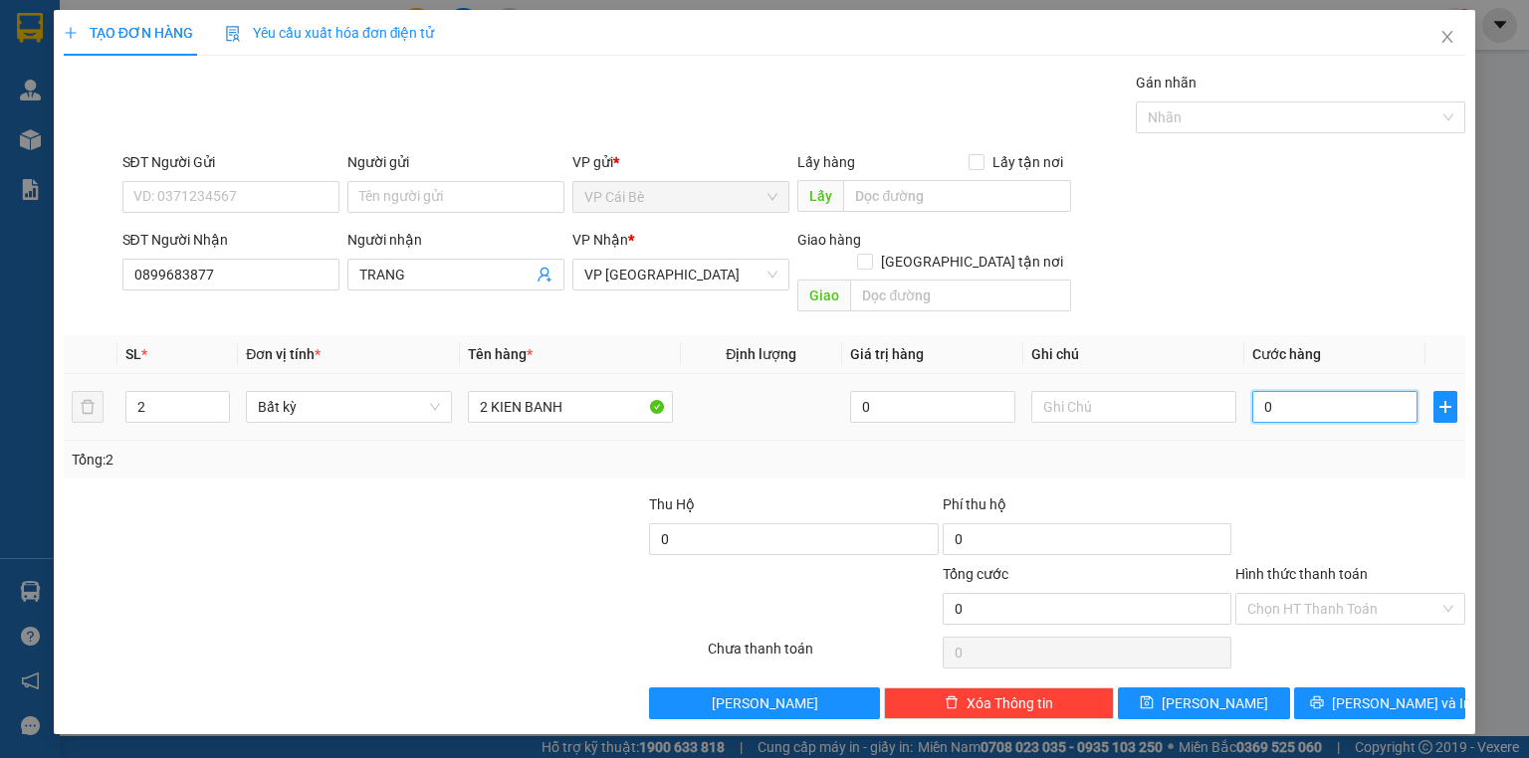
type input "2"
type input "02"
type input "20"
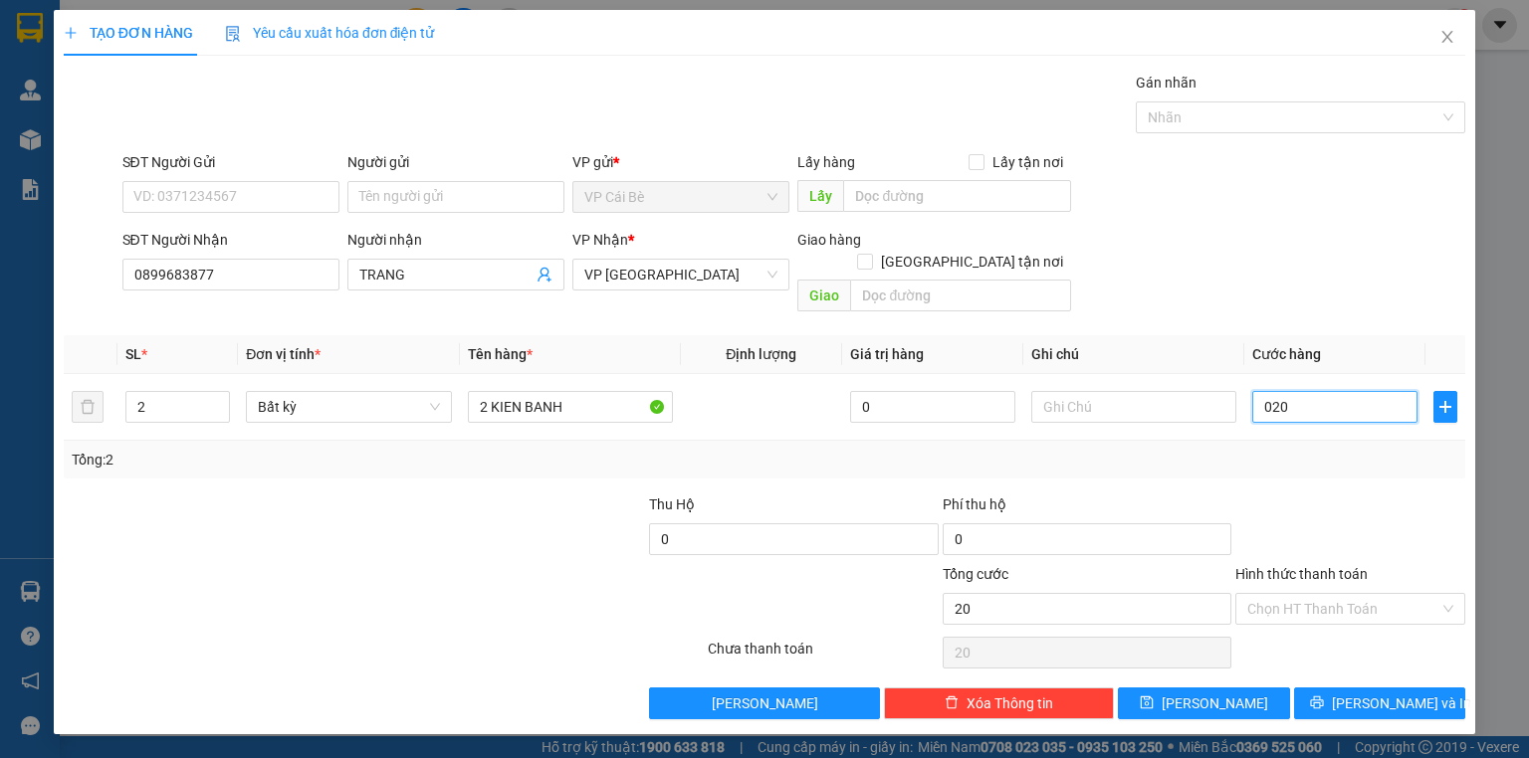
type input "020"
type input "20.000"
click at [1255, 256] on div "SĐT Người Nhận 0899683877 Người nhận TRANG VP Nhận * VP [GEOGRAPHIC_DATA] Giao …" at bounding box center [793, 275] width 1351 height 92
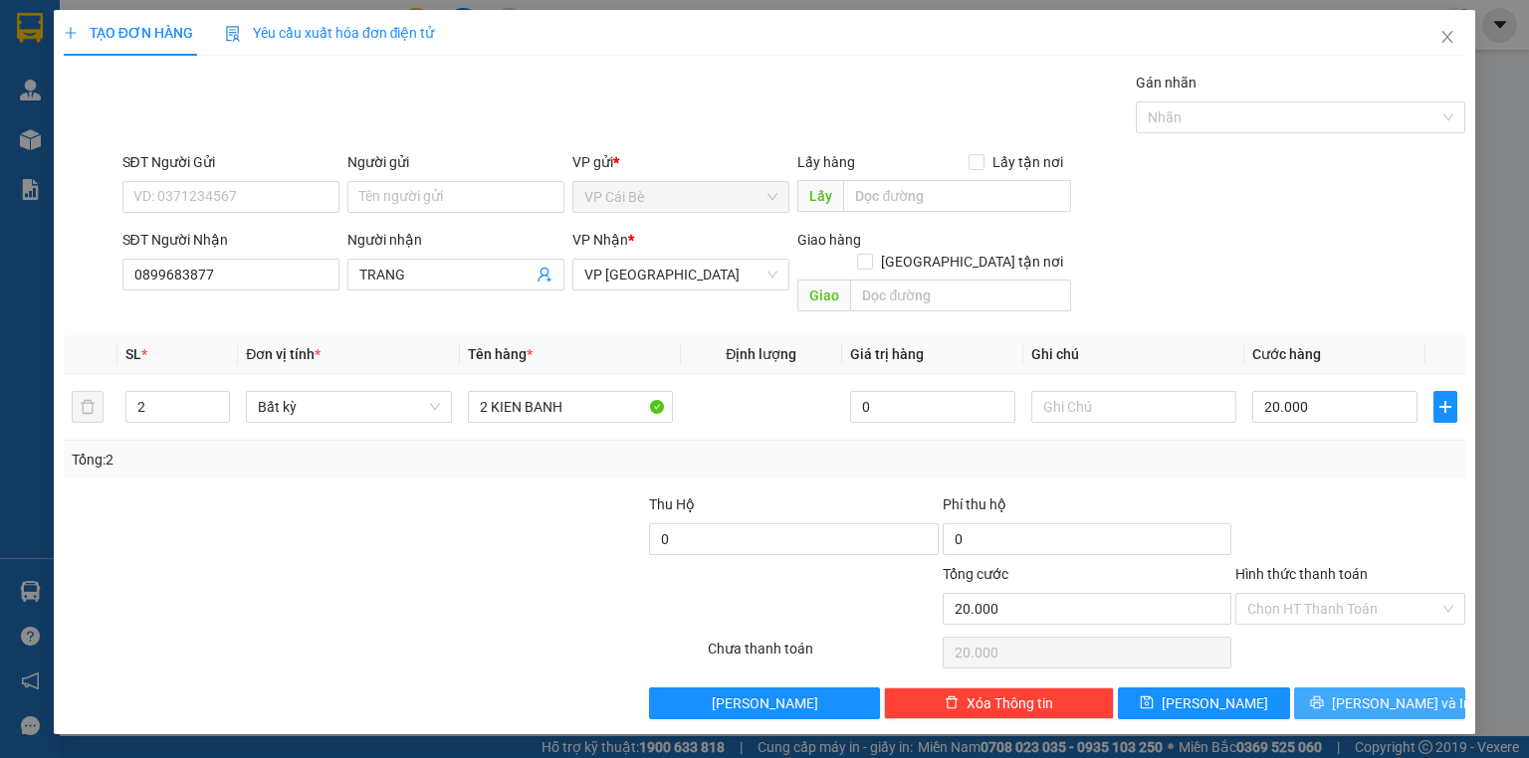
click at [1327, 688] on button "[PERSON_NAME] và In" at bounding box center [1380, 704] width 172 height 32
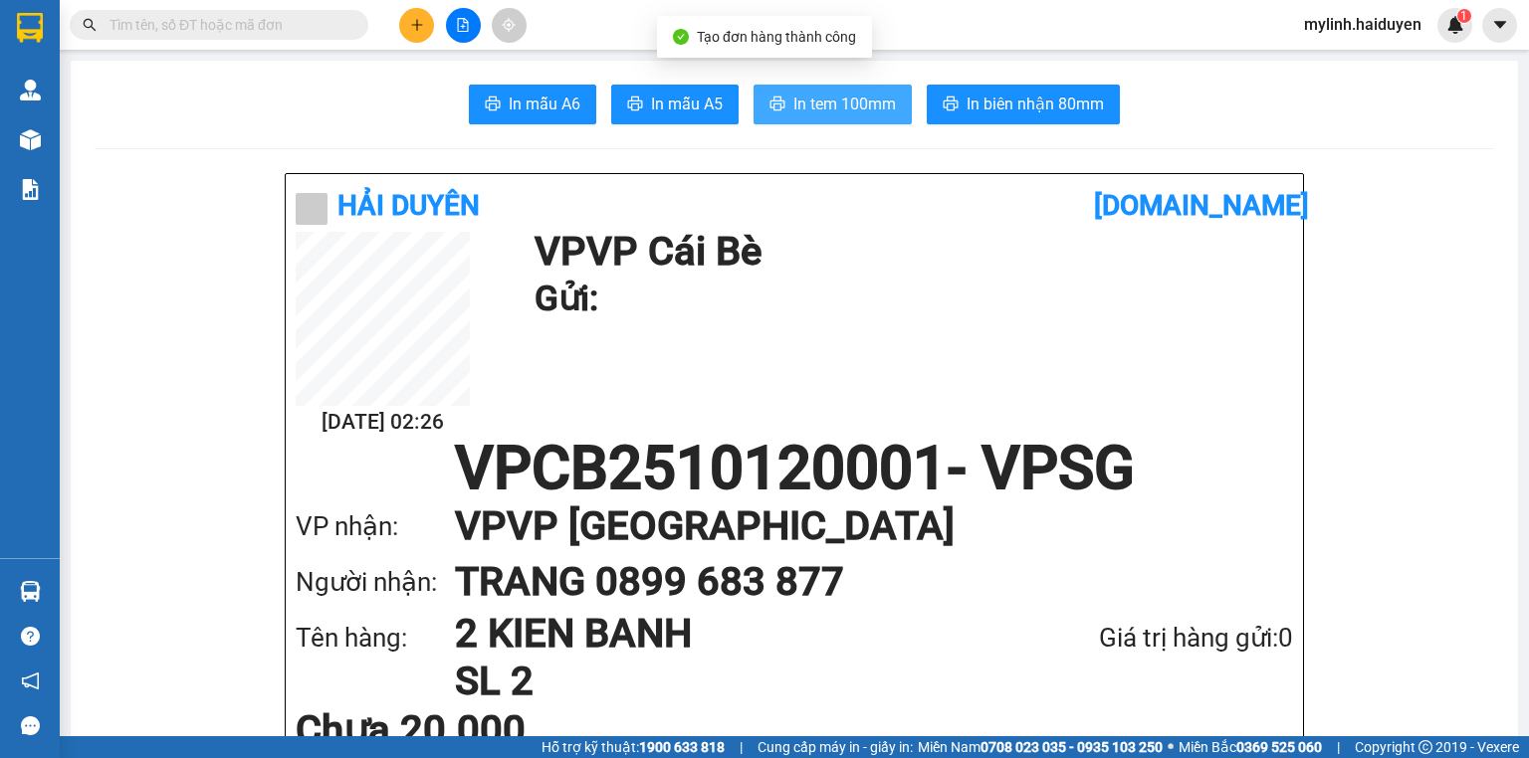
click at [793, 102] on span "In tem 100mm" at bounding box center [844, 104] width 102 height 25
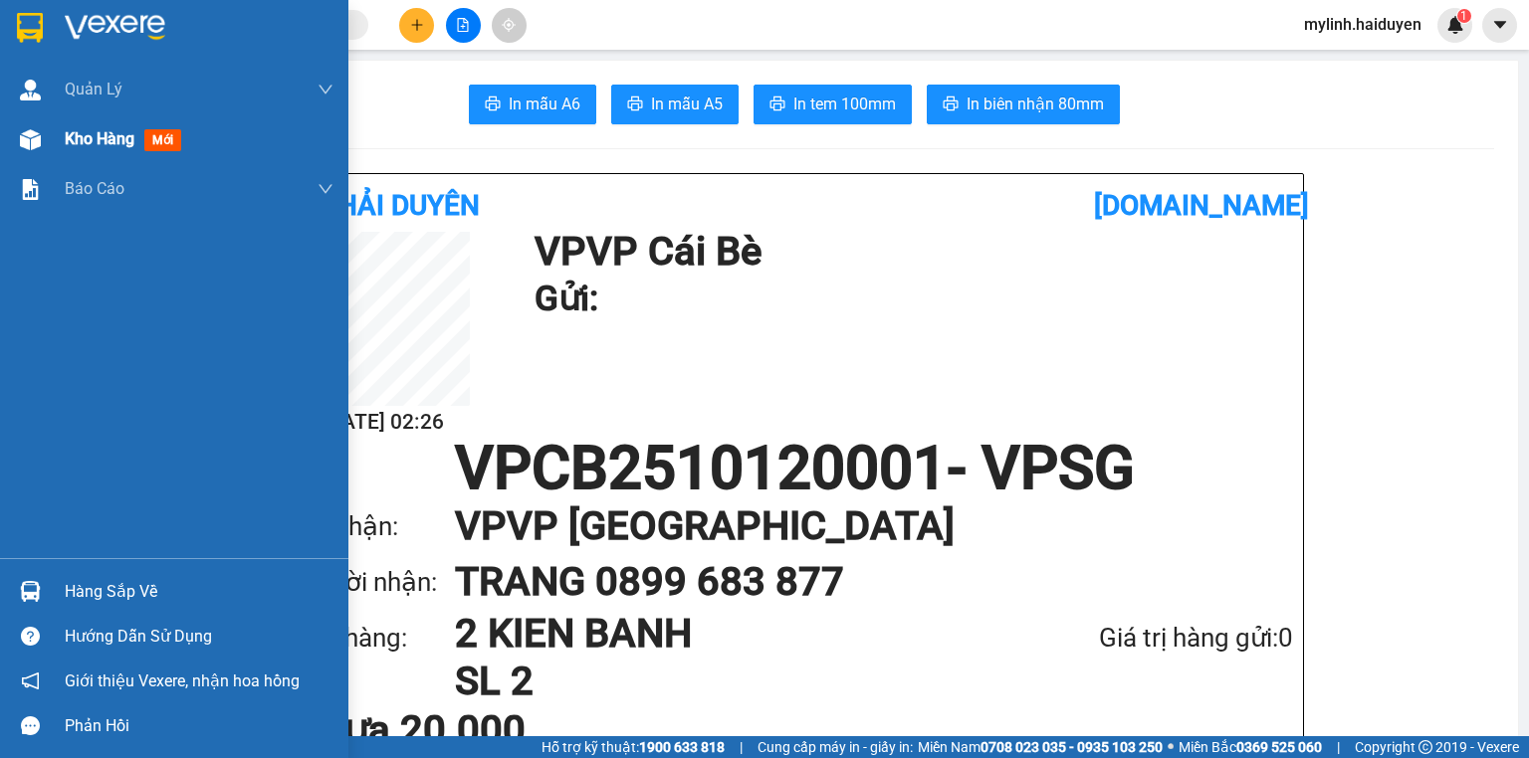
click at [52, 123] on div "Kho hàng mới" at bounding box center [174, 139] width 348 height 50
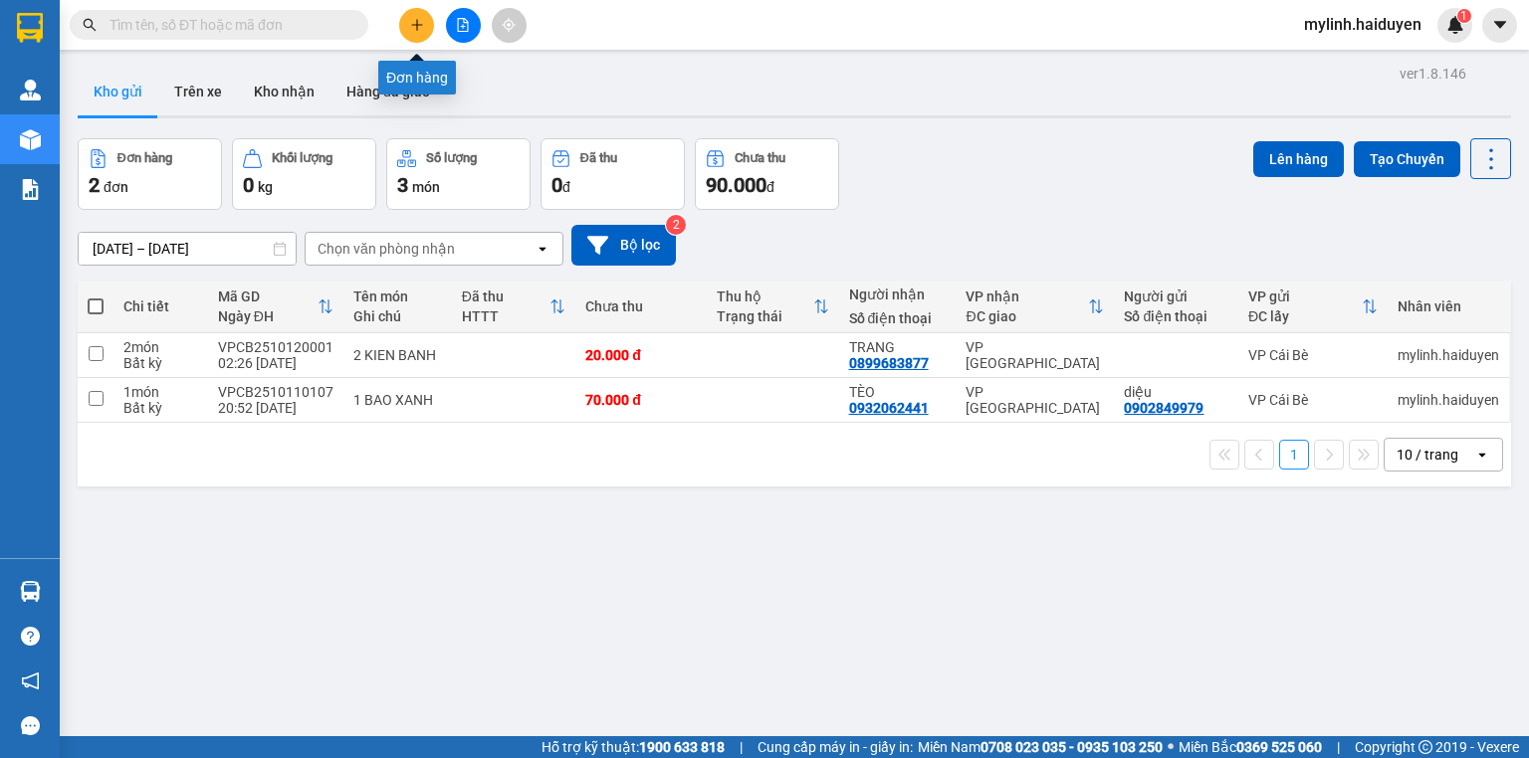
click at [406, 24] on button at bounding box center [416, 25] width 35 height 35
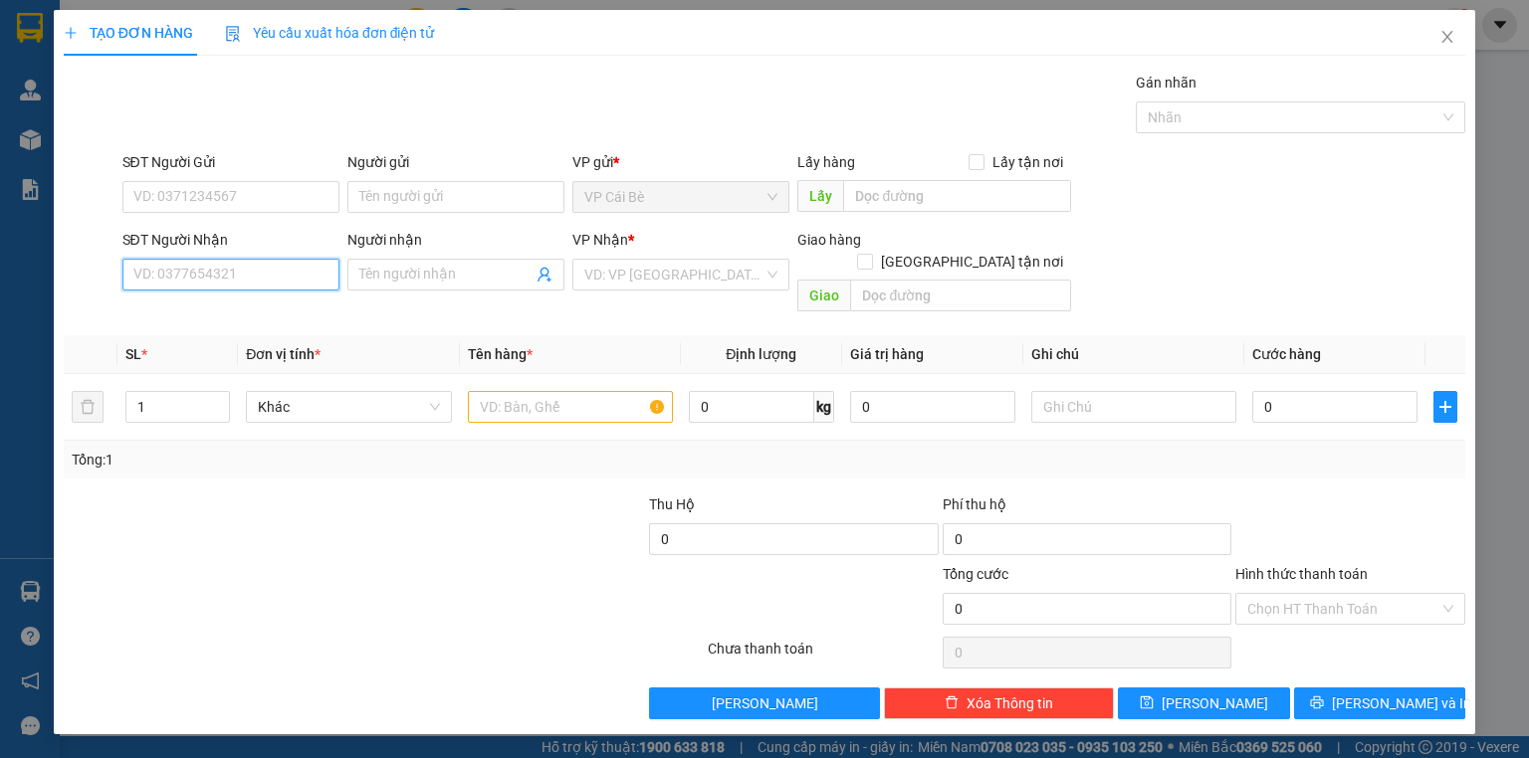
click at [220, 275] on input "SĐT Người Nhận" at bounding box center [230, 275] width 217 height 32
click at [263, 315] on div "0899683877 - TRANG" at bounding box center [230, 314] width 193 height 22
type input "0899683877"
type input "TRANG"
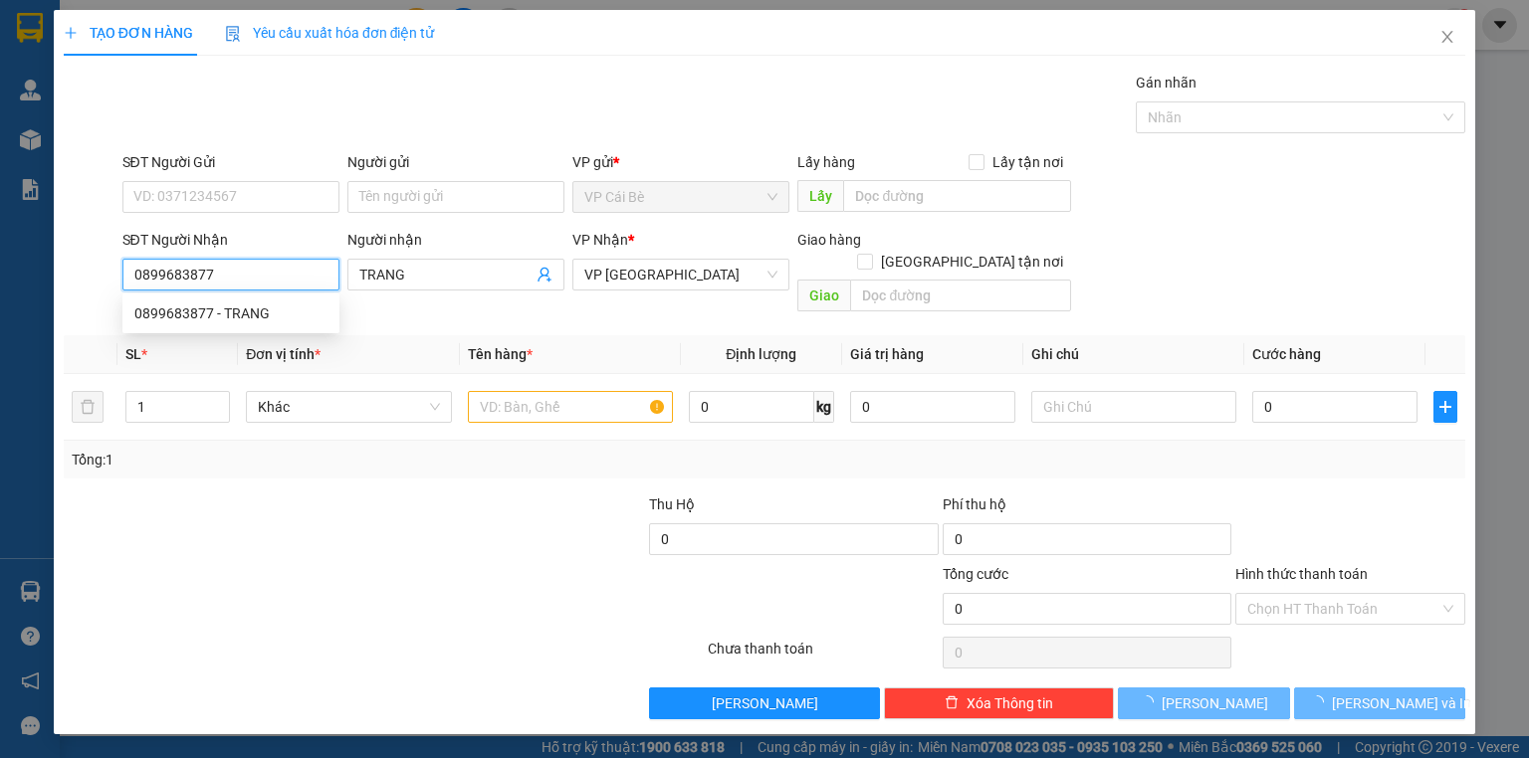
type input "20.000"
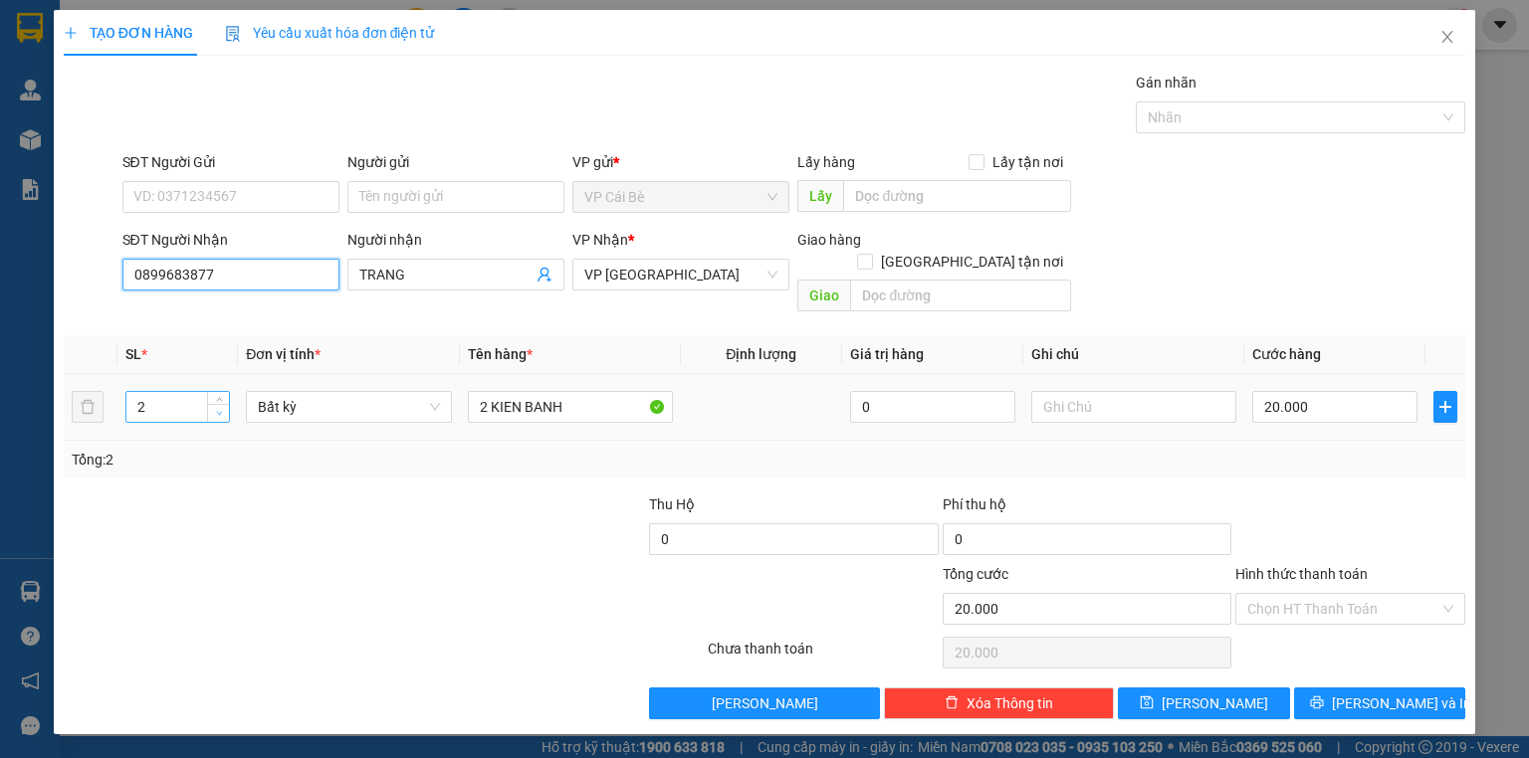
type input "0899683877"
type input "1"
click at [220, 412] on icon "down" at bounding box center [219, 414] width 6 height 4
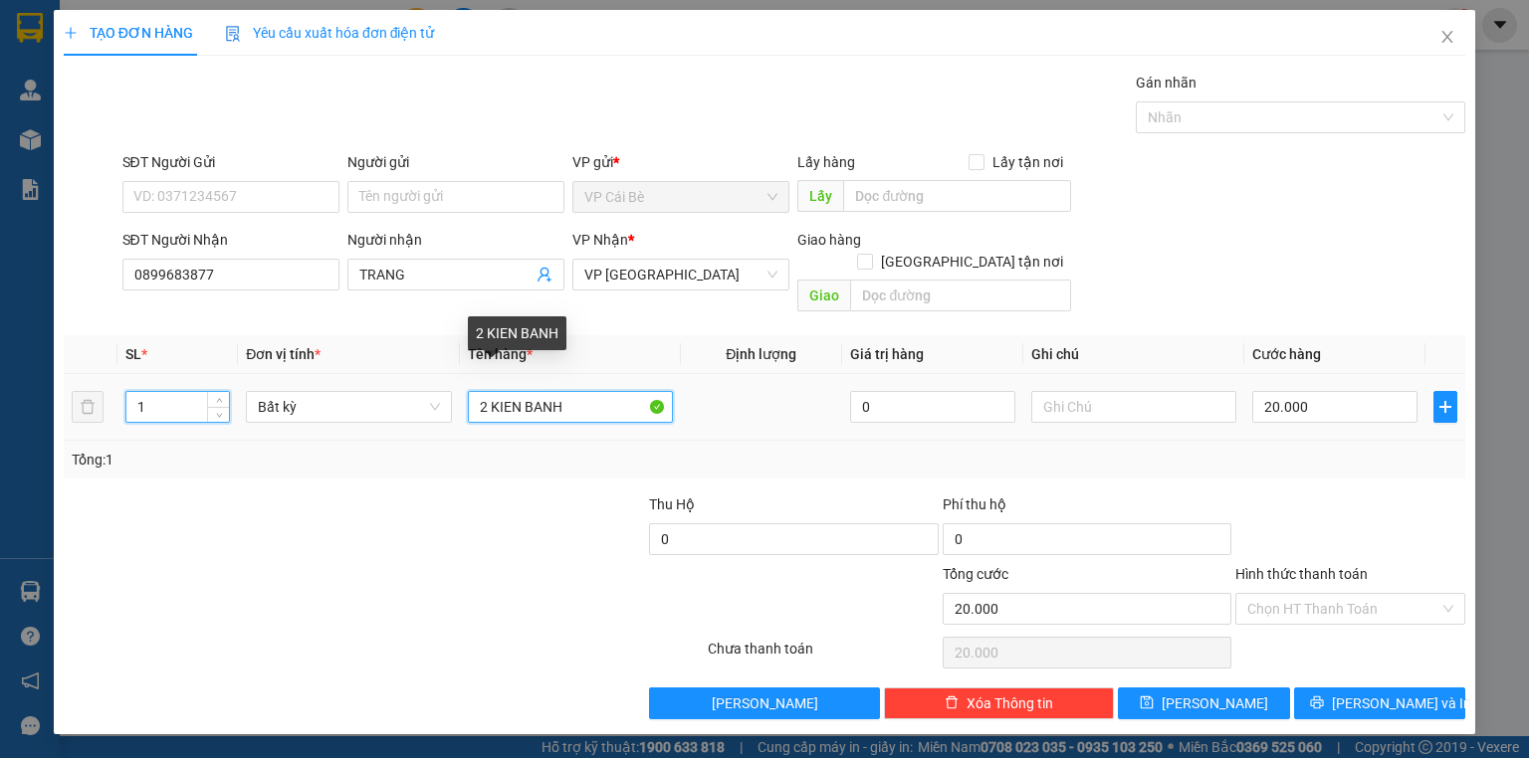
click at [486, 391] on input "2 KIEN BANH" at bounding box center [570, 407] width 205 height 32
type input "0"
type input "1 KIEN BANH"
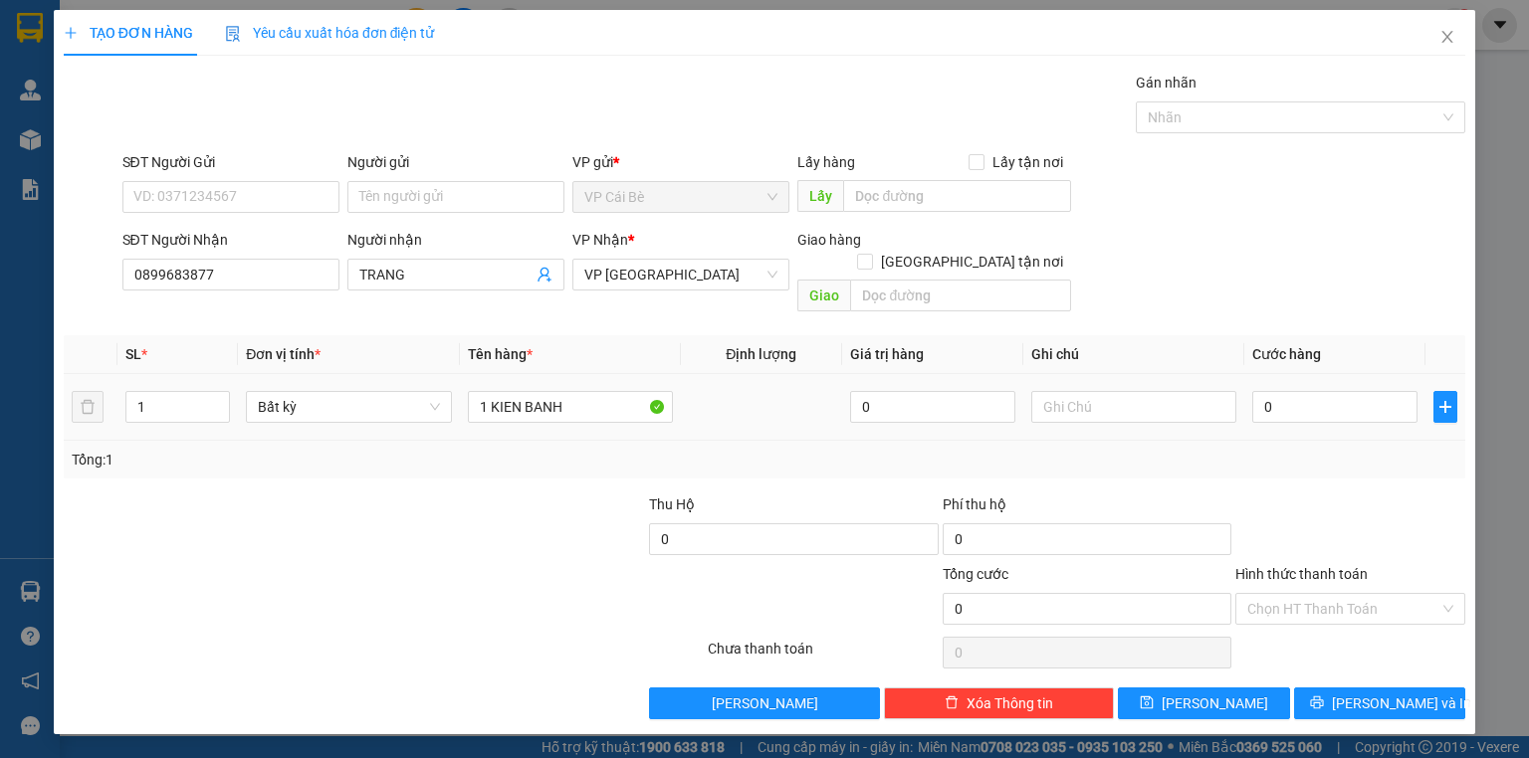
click at [740, 398] on td at bounding box center [761, 407] width 161 height 67
click at [1341, 391] on input "0" at bounding box center [1334, 407] width 165 height 32
type input "0"
type input "1"
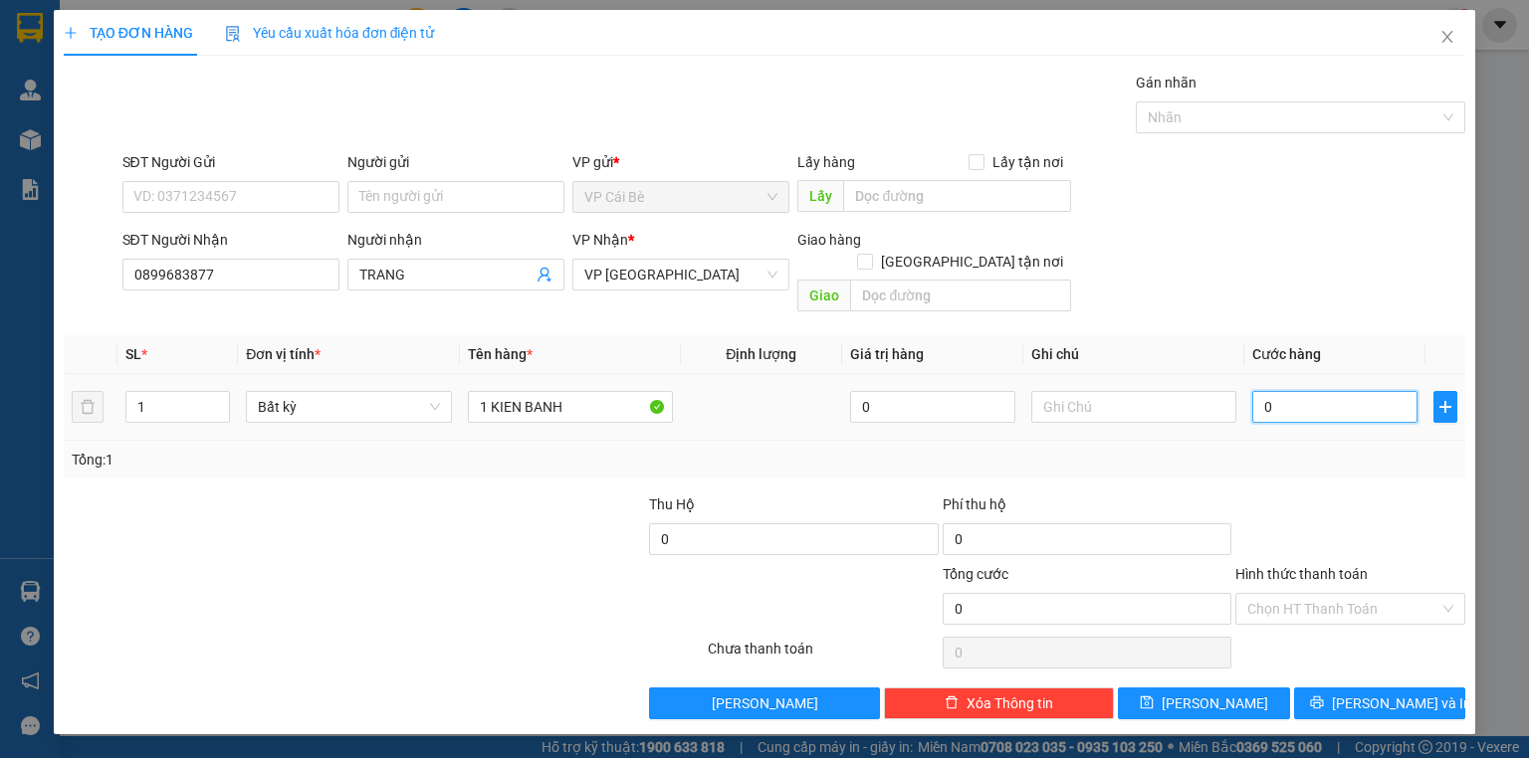
type input "01"
type input "10"
type input "010"
type input "10.000"
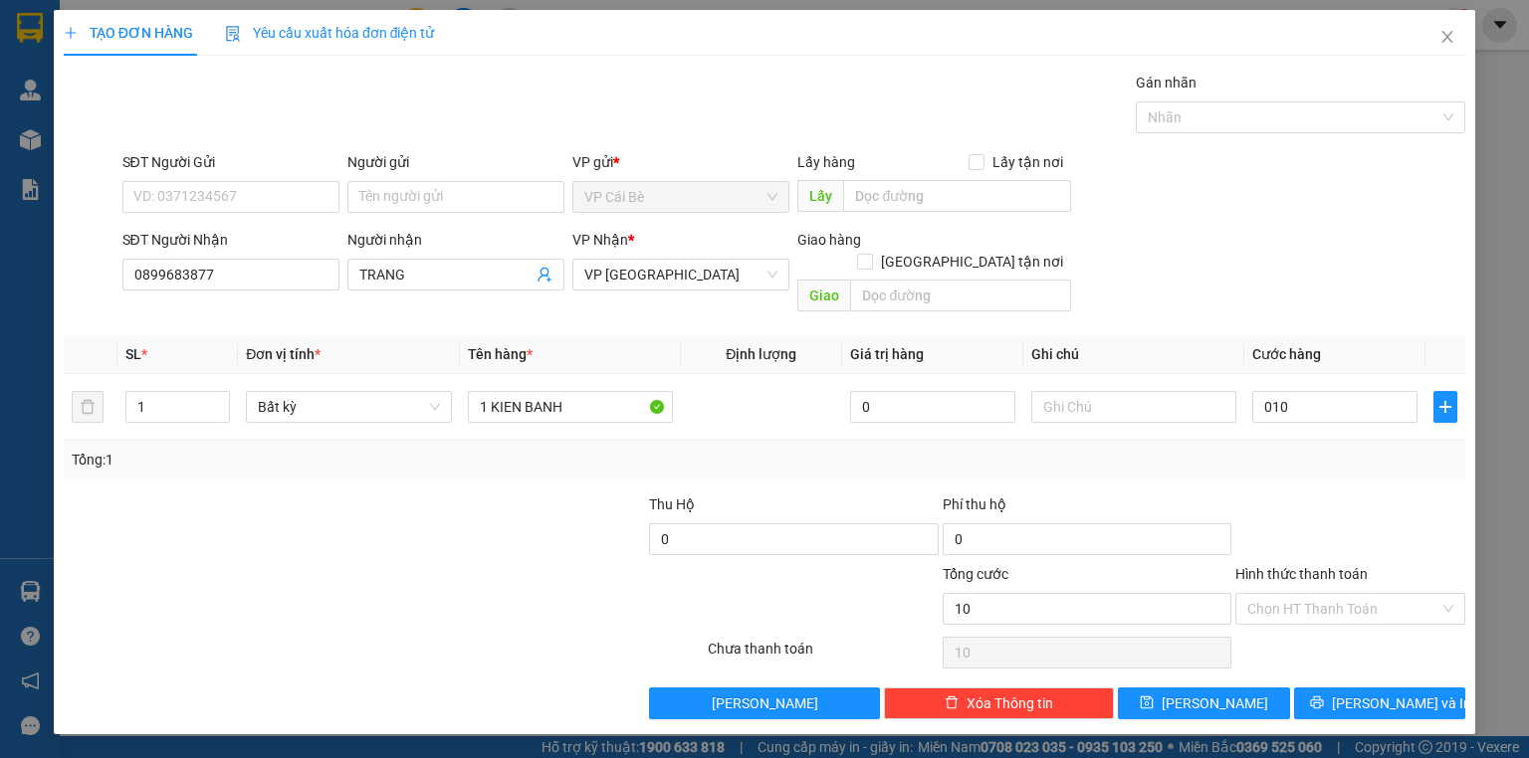
type input "10.000"
click at [1283, 245] on div "SĐT Người Nhận 0899683877 Người nhận TRANG VP Nhận * VP [GEOGRAPHIC_DATA] Giao …" at bounding box center [793, 275] width 1351 height 92
click at [1333, 688] on button "[PERSON_NAME] và In" at bounding box center [1380, 704] width 172 height 32
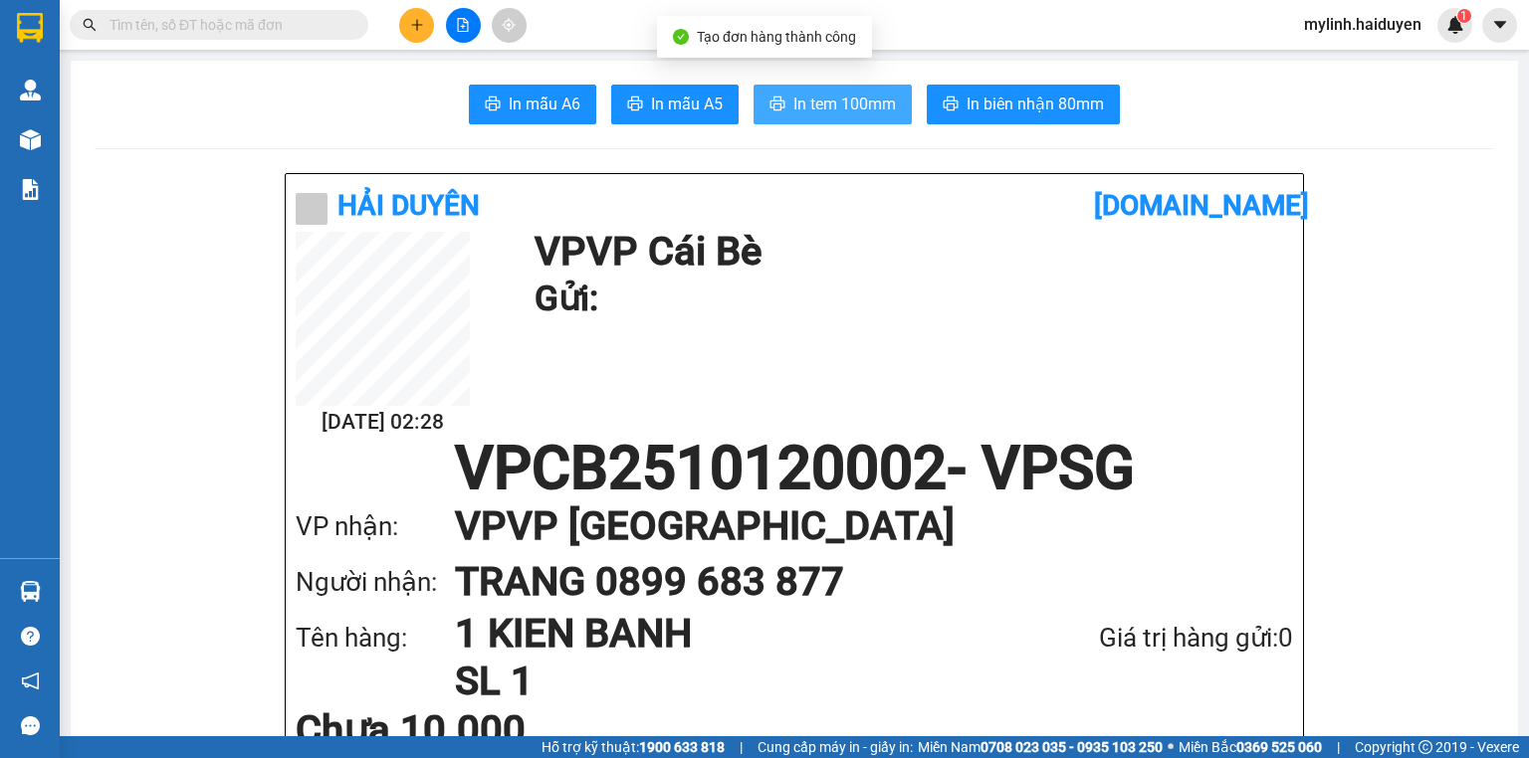
click at [793, 110] on span "In tem 100mm" at bounding box center [844, 104] width 102 height 25
click at [225, 18] on input "text" at bounding box center [226, 25] width 235 height 22
type input "877"
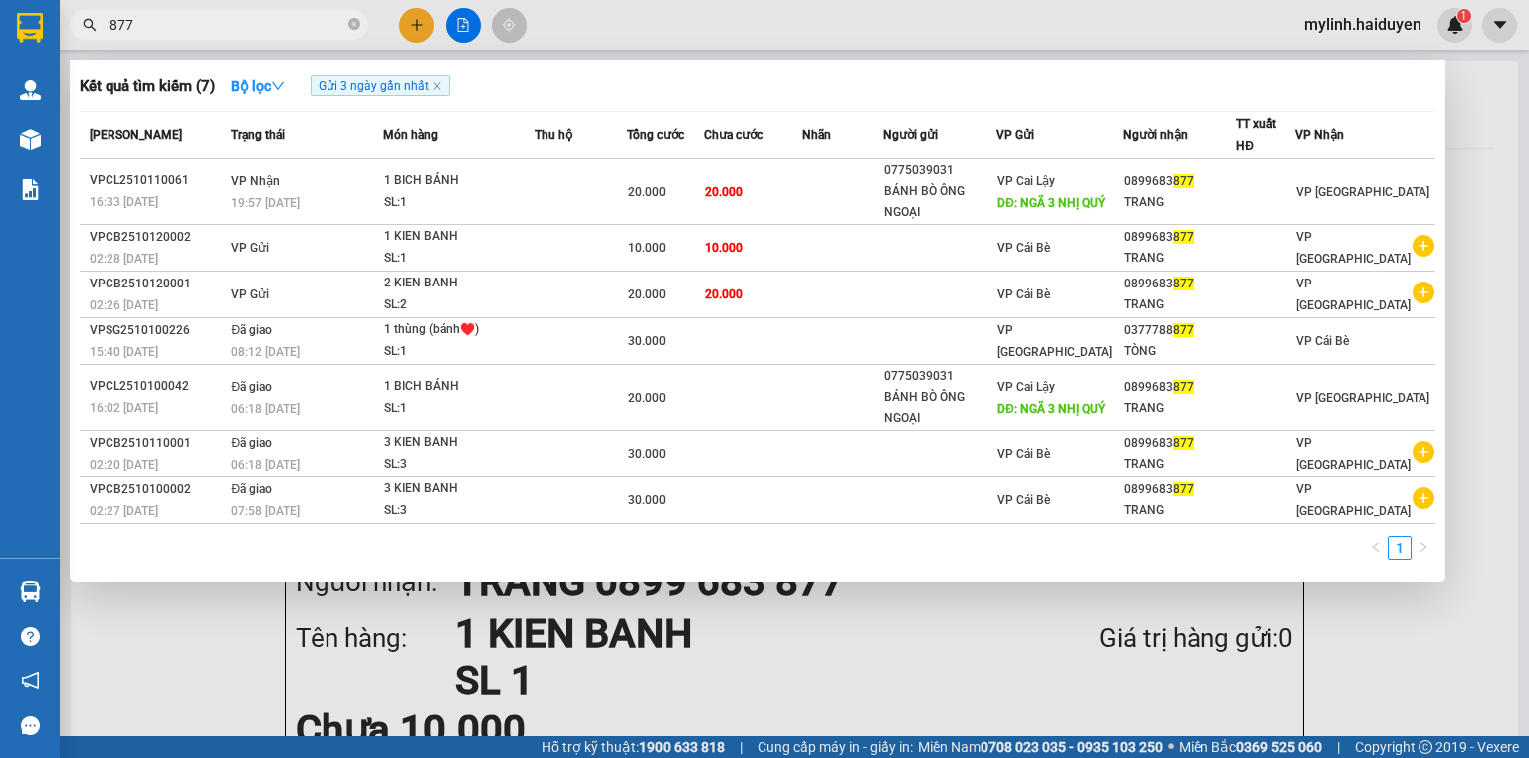
click at [355, 22] on icon "close-circle" at bounding box center [354, 24] width 12 height 12
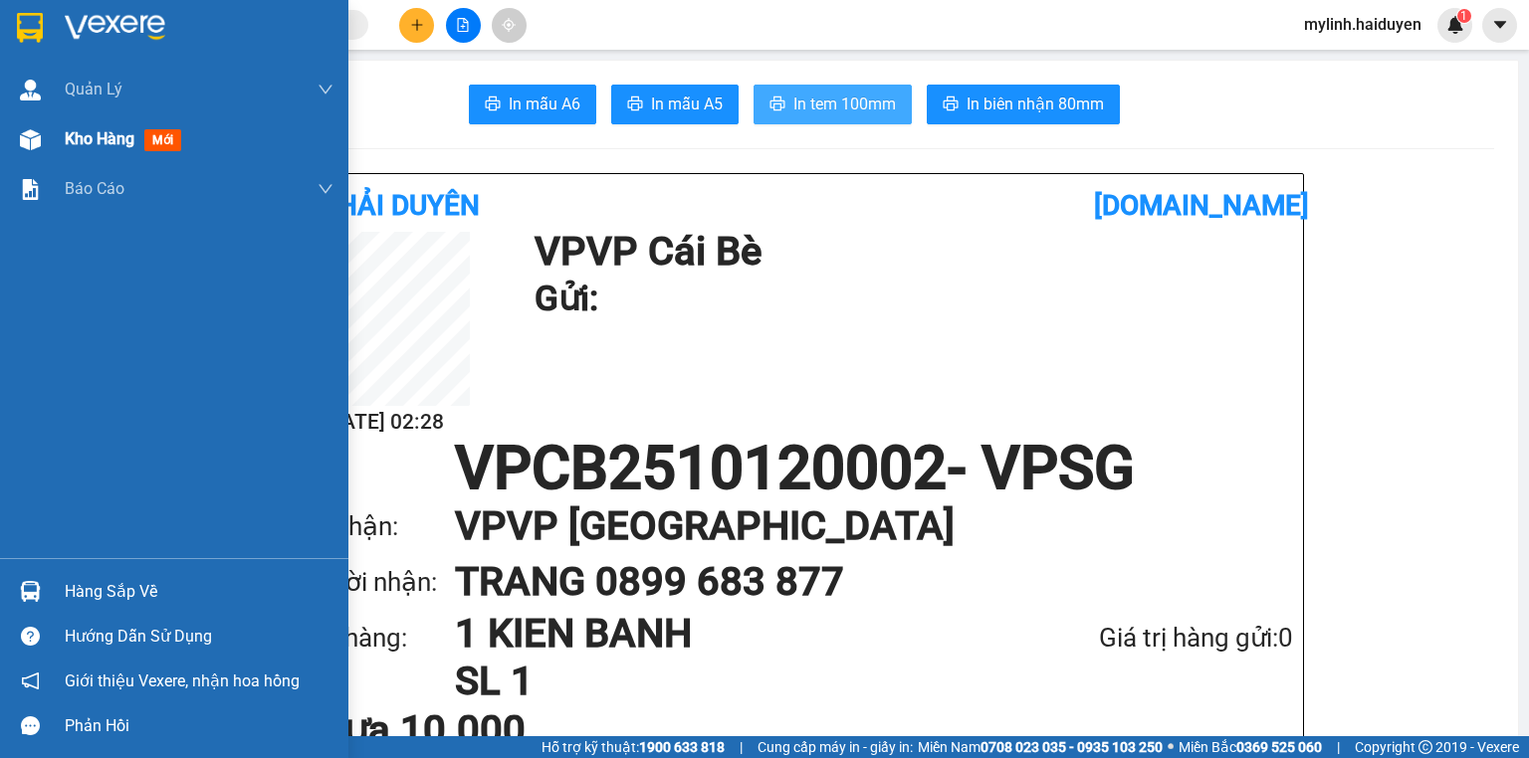
click at [76, 129] on span "Kho hàng" at bounding box center [100, 138] width 70 height 19
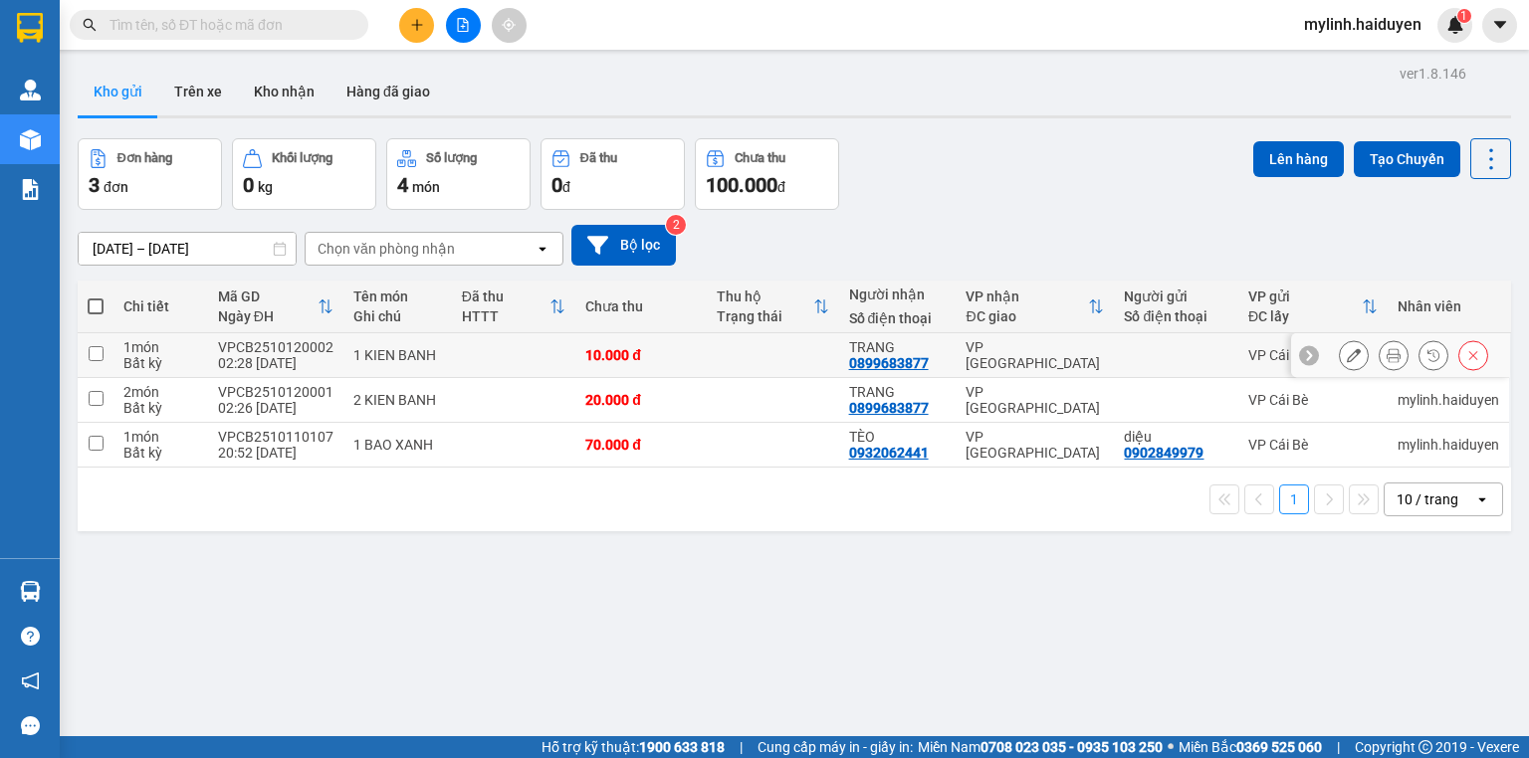
click at [479, 350] on td at bounding box center [513, 355] width 123 height 45
checkbox input "true"
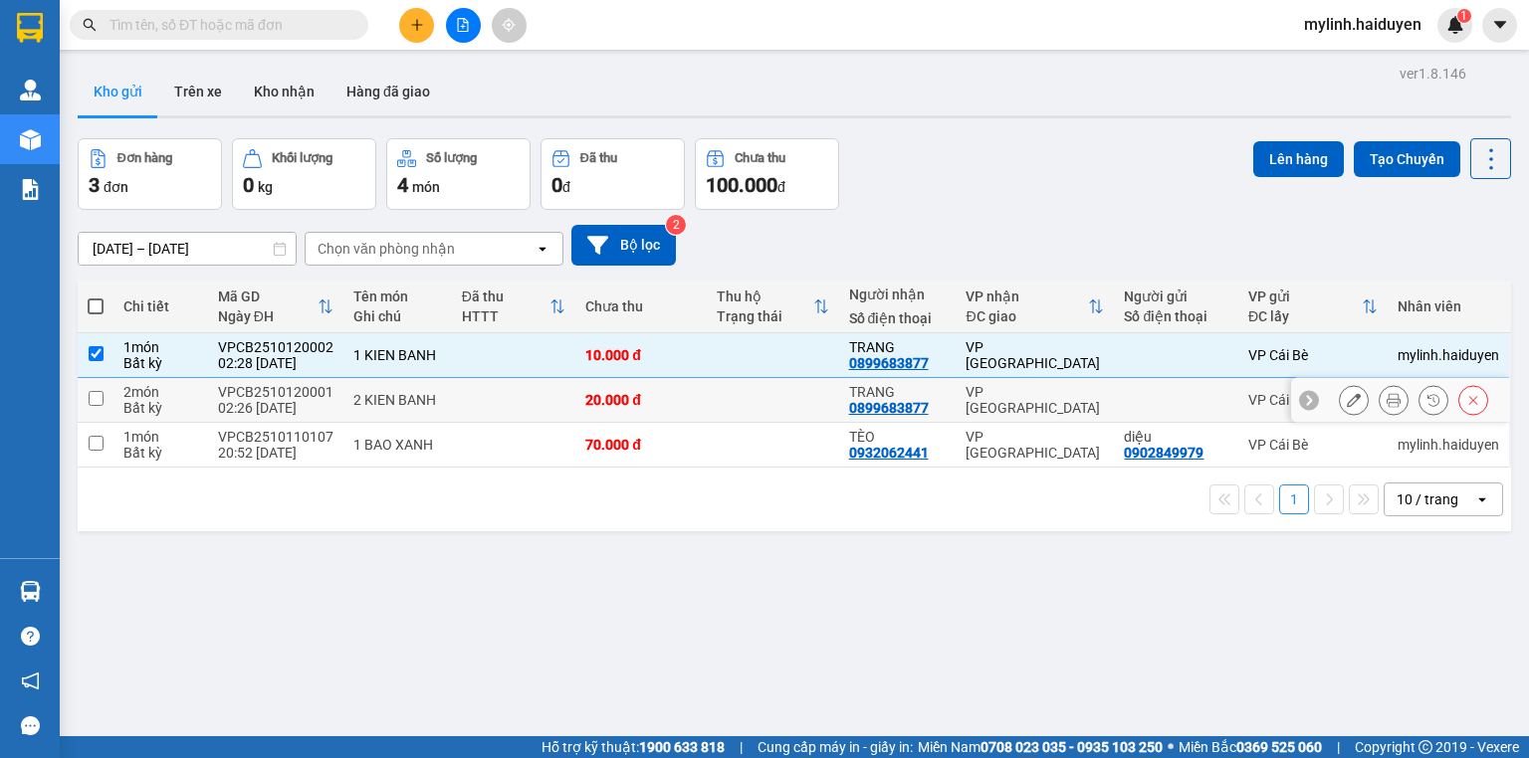
click at [471, 401] on td at bounding box center [513, 400] width 123 height 45
checkbox input "true"
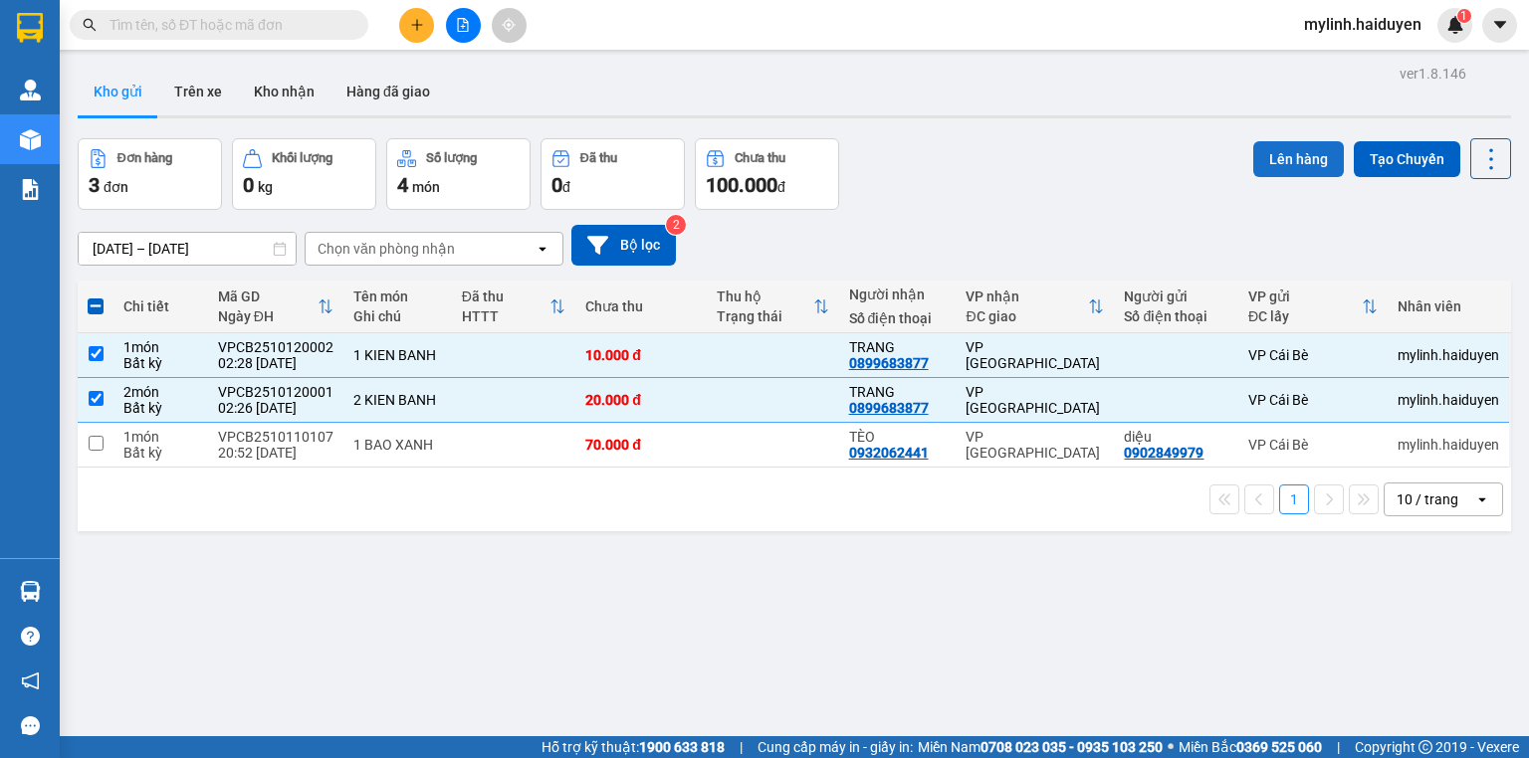
click at [1302, 154] on button "Lên hàng" at bounding box center [1298, 159] width 91 height 36
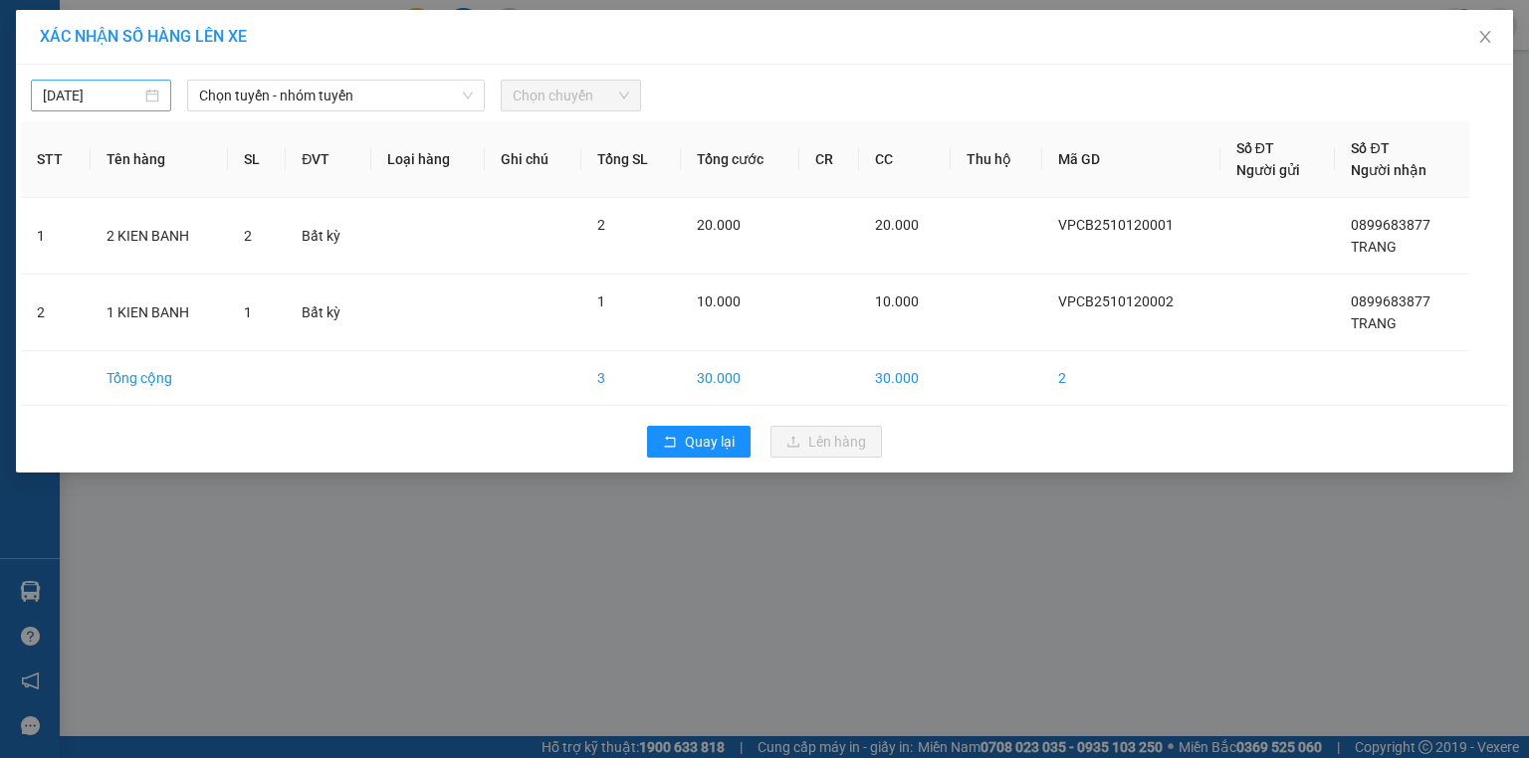
click at [56, 100] on input "[DATE]" at bounding box center [92, 96] width 99 height 22
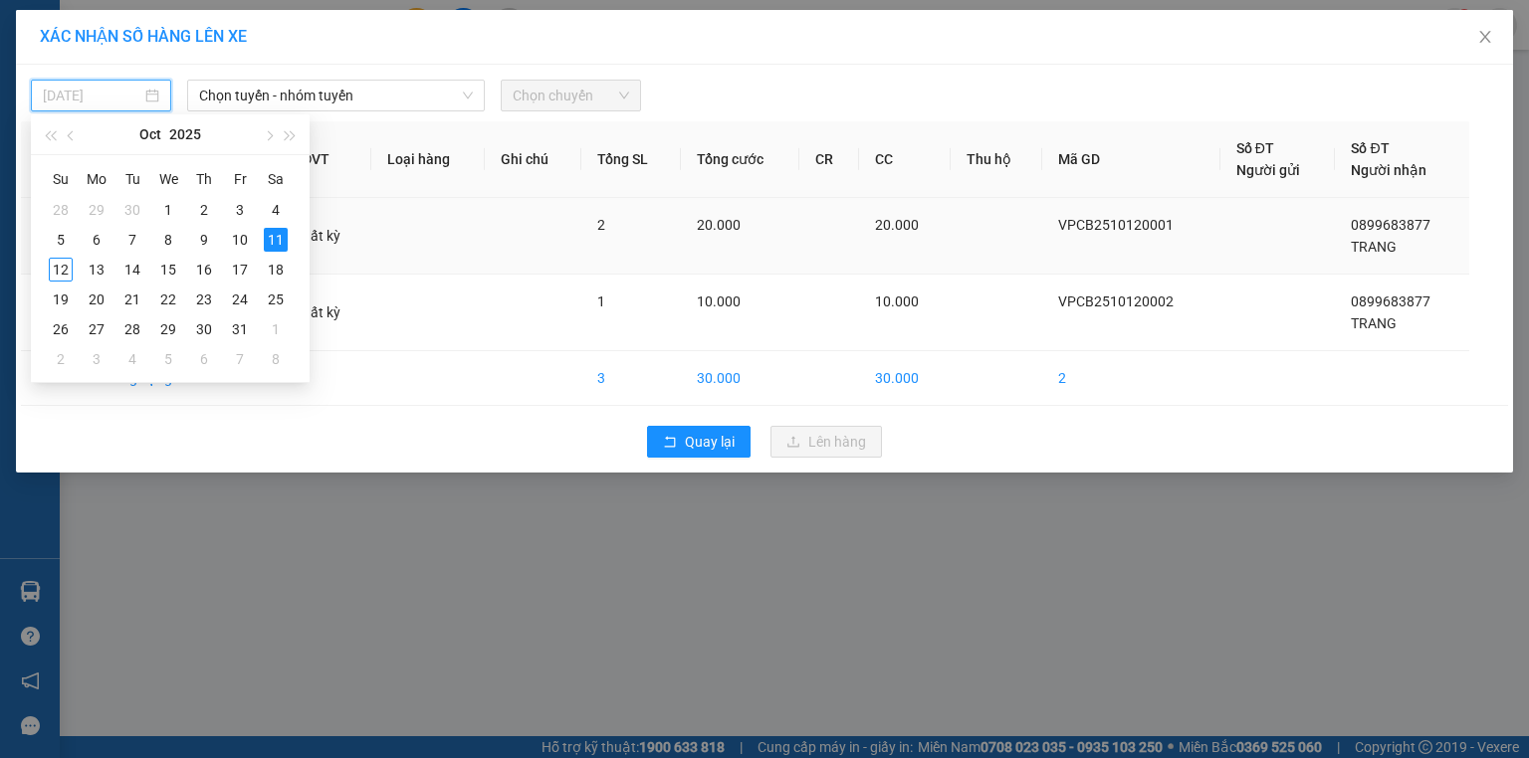
click at [61, 266] on div "12" at bounding box center [61, 270] width 24 height 24
type input "[DATE]"
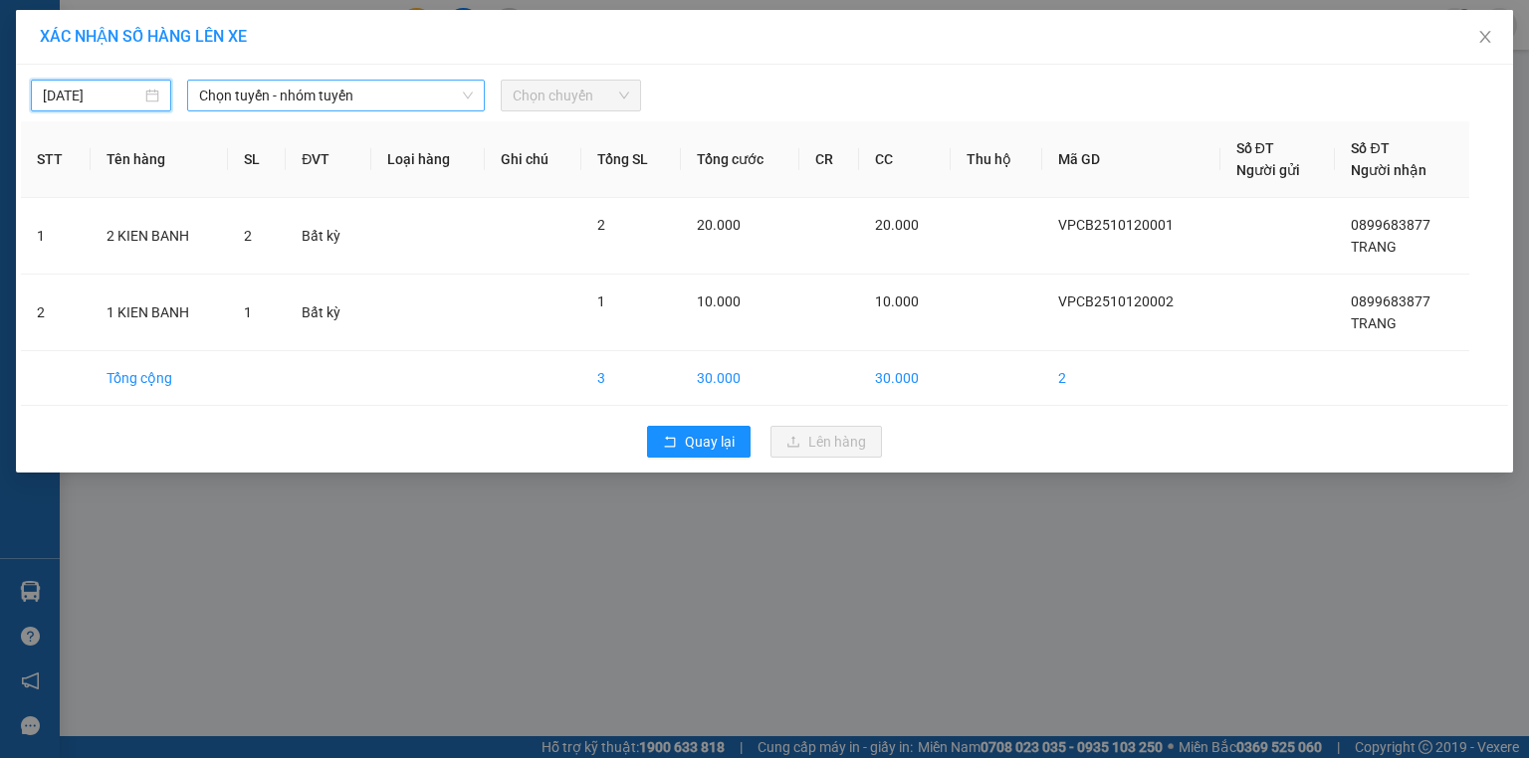
click at [235, 101] on span "Chọn tuyến - nhóm tuyến" at bounding box center [336, 96] width 274 height 30
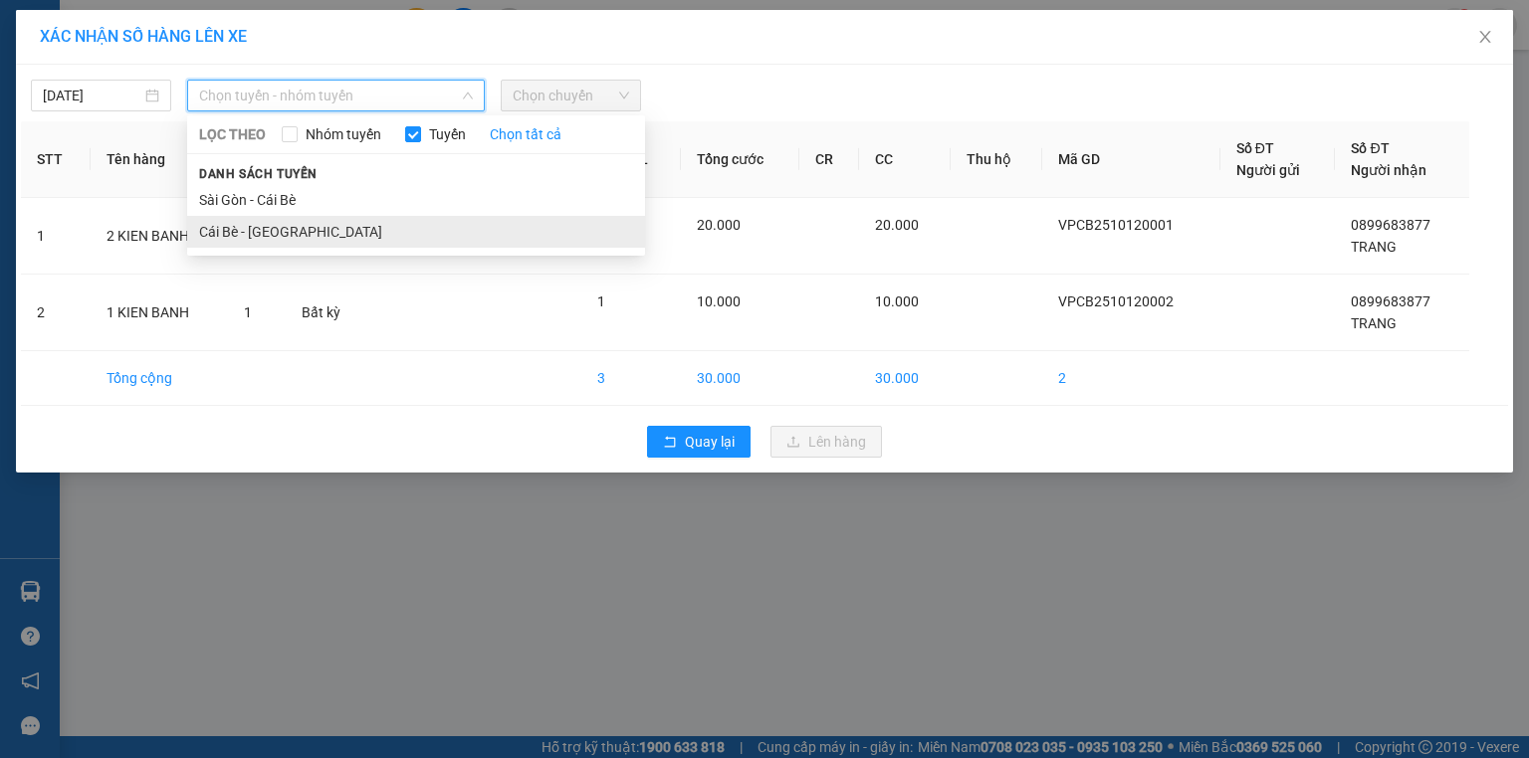
click at [230, 235] on li "Cái Bè - [GEOGRAPHIC_DATA]" at bounding box center [416, 232] width 458 height 32
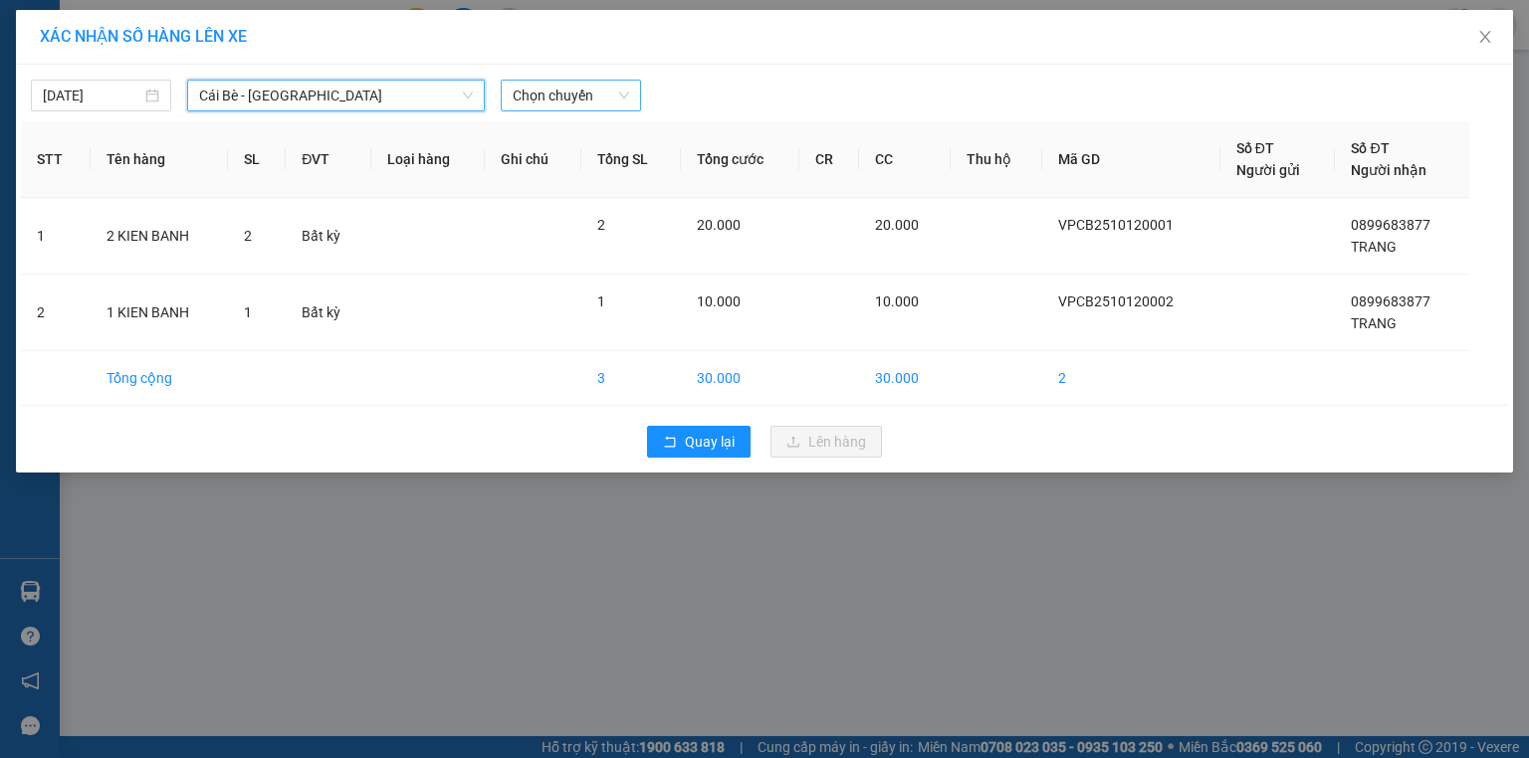
click at [533, 96] on span "Chọn chuyến" at bounding box center [570, 96] width 116 height 30
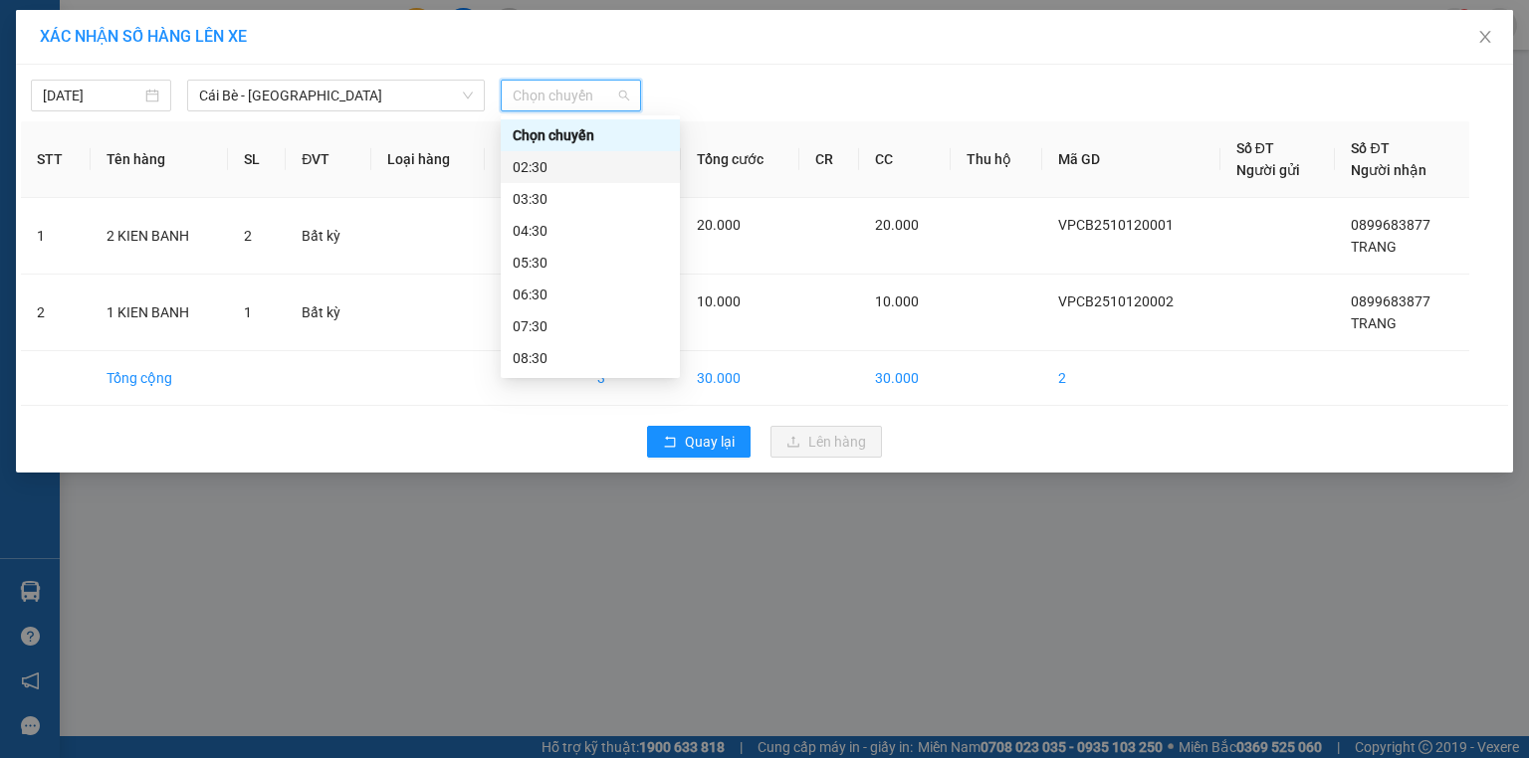
click at [562, 173] on div "02:30" at bounding box center [589, 167] width 155 height 22
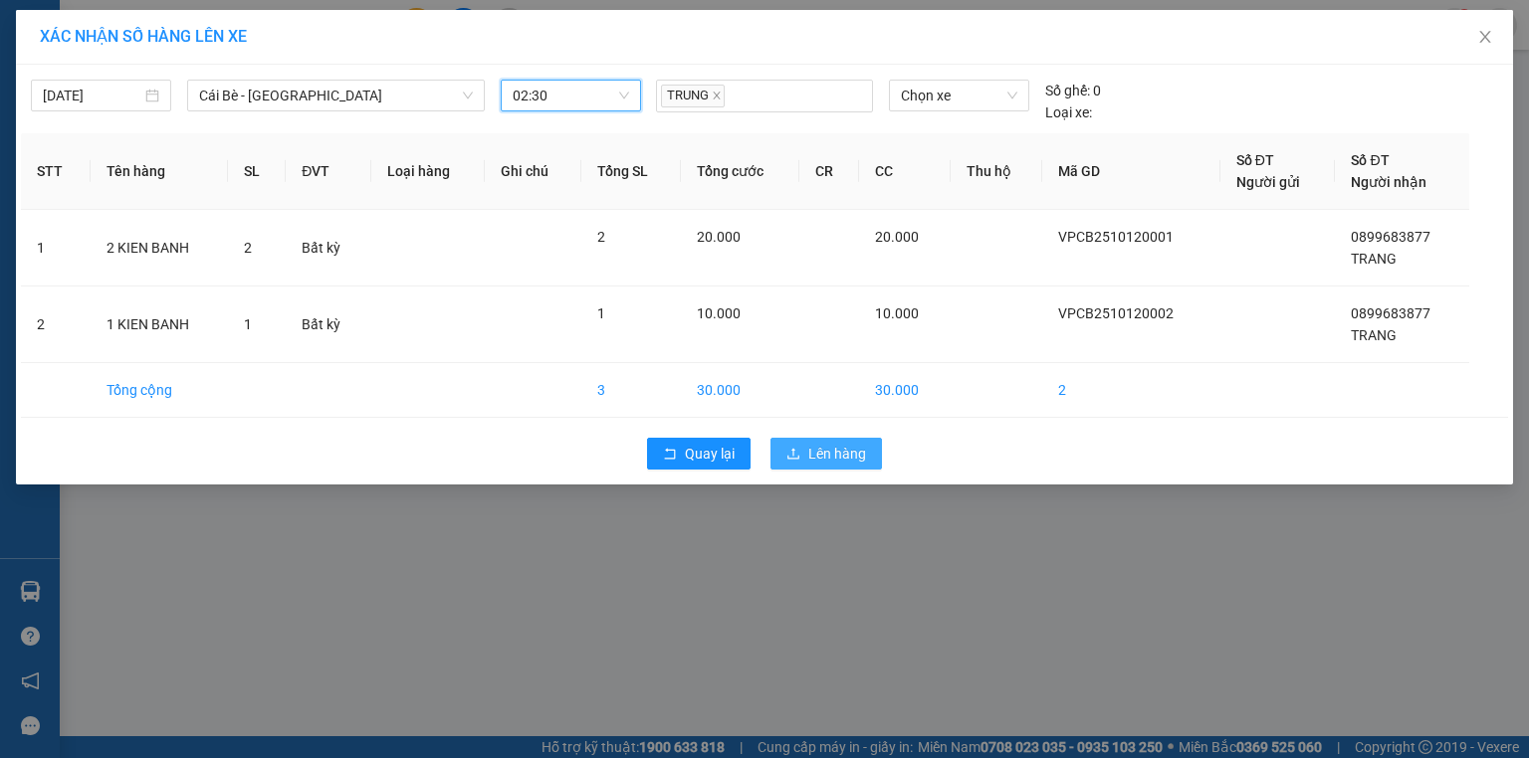
click at [816, 452] on span "Lên hàng" at bounding box center [837, 454] width 58 height 22
